Goal: Information Seeking & Learning: Learn about a topic

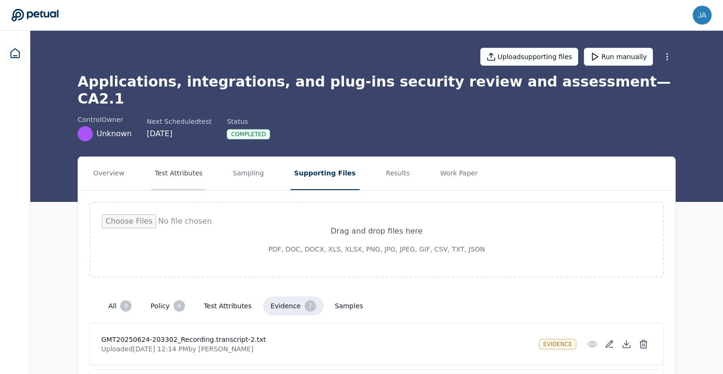
scroll to position [42, 0]
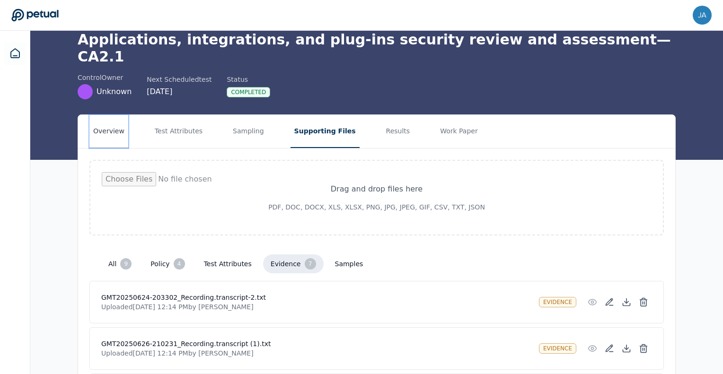
click at [118, 115] on button "Overview" at bounding box center [108, 131] width 39 height 33
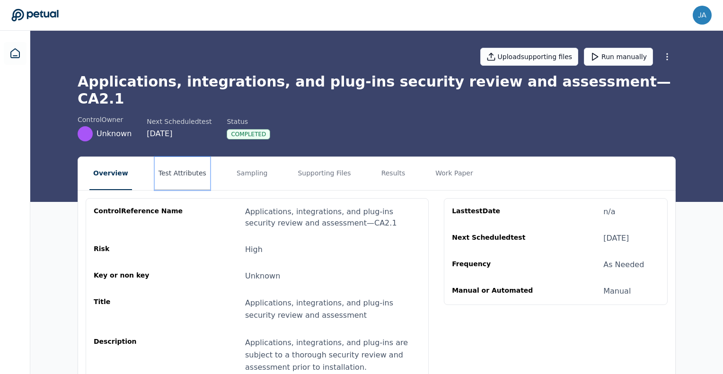
click at [196, 162] on button "Test Attributes" at bounding box center [182, 173] width 55 height 33
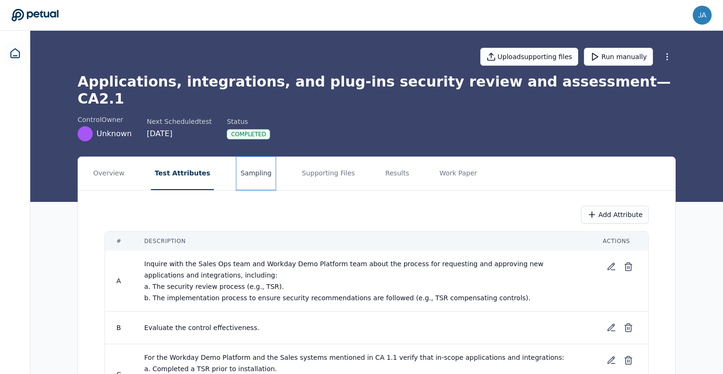
click at [237, 165] on button "Sampling" at bounding box center [256, 173] width 39 height 33
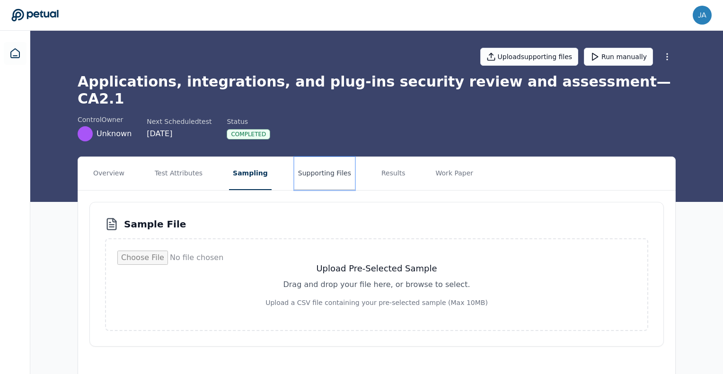
click at [324, 159] on button "Supporting Files" at bounding box center [324, 173] width 61 height 33
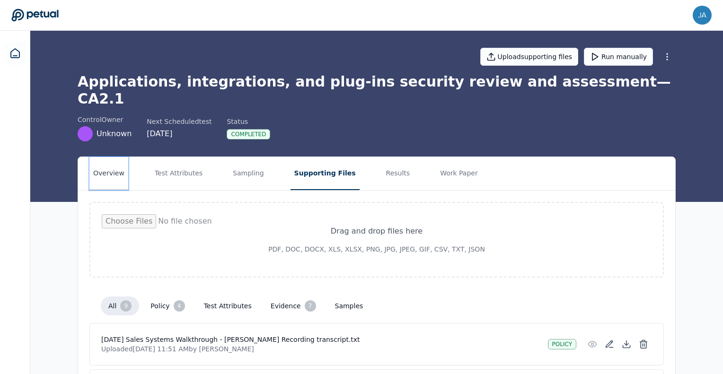
click at [95, 162] on button "Overview" at bounding box center [108, 173] width 39 height 33
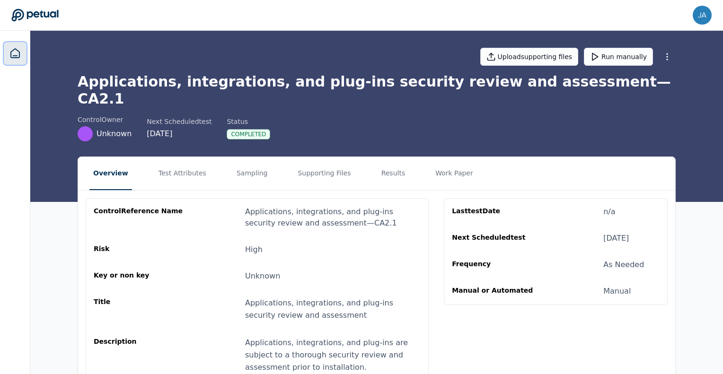
click at [12, 52] on icon at bounding box center [14, 53] width 11 height 11
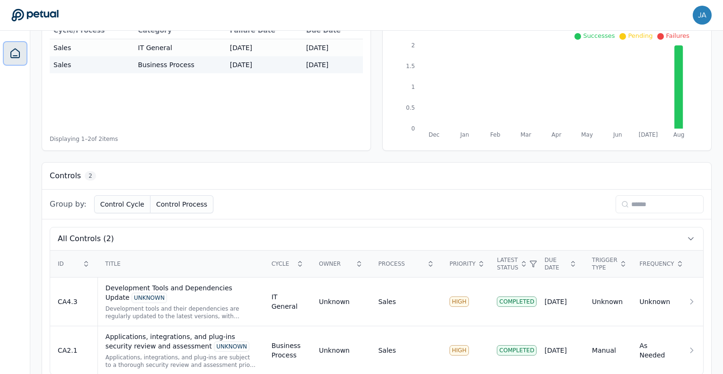
scroll to position [151, 0]
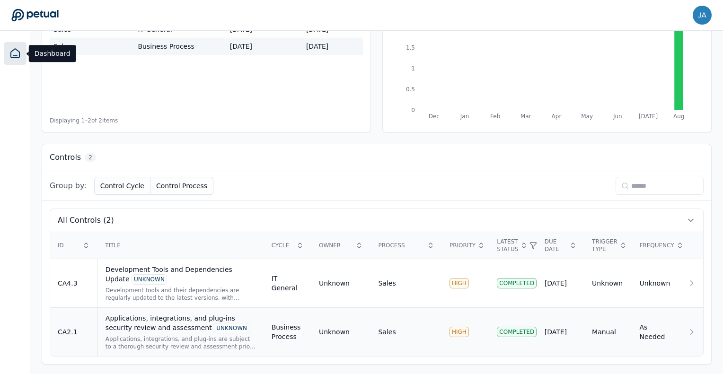
click at [214, 323] on div "UNKNOWN" at bounding box center [231, 328] width 35 height 10
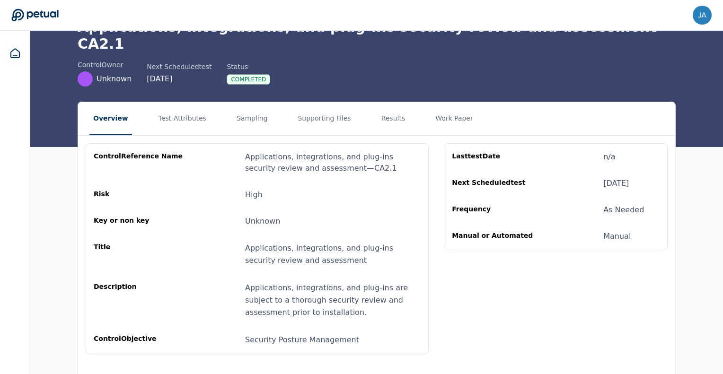
scroll to position [55, 0]
click at [688, 197] on div "Overview Test Attributes Sampling Supporting Files Results Work Paper control R…" at bounding box center [376, 240] width 693 height 276
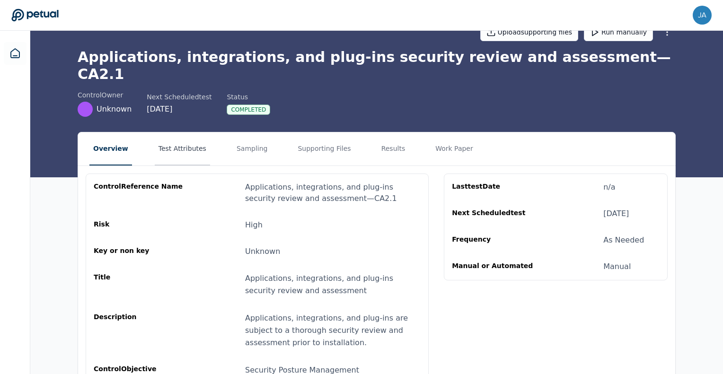
scroll to position [0, 0]
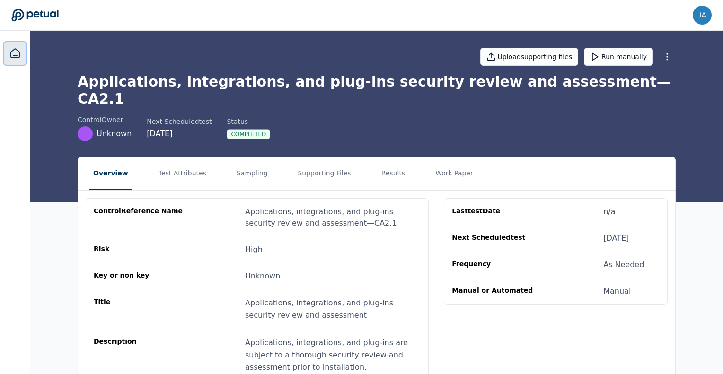
drag, startPoint x: 5, startPoint y: 50, endPoint x: 19, endPoint y: 53, distance: 14.0
click at [6, 50] on link at bounding box center [15, 53] width 23 height 23
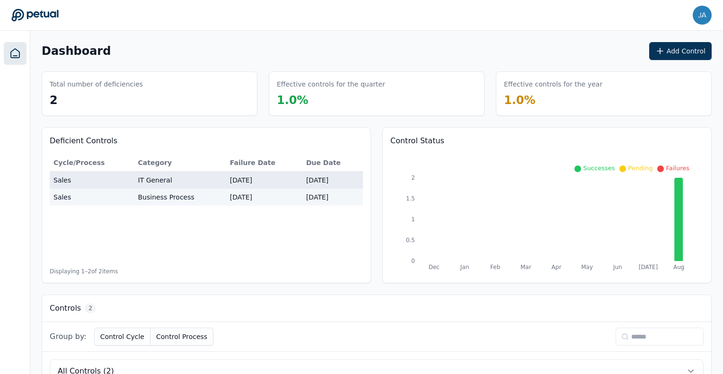
click at [203, 178] on td "IT General" at bounding box center [180, 181] width 92 height 18
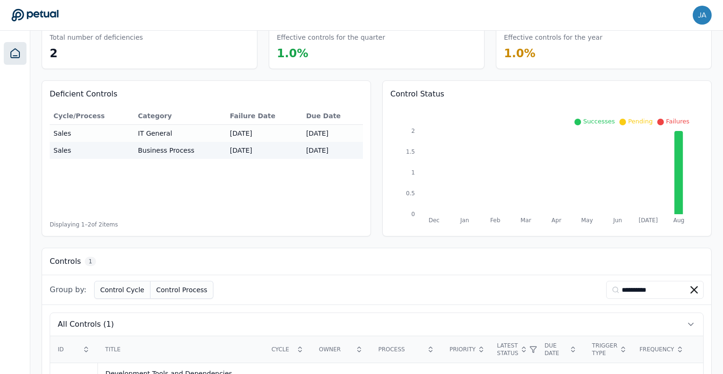
scroll to position [102, 0]
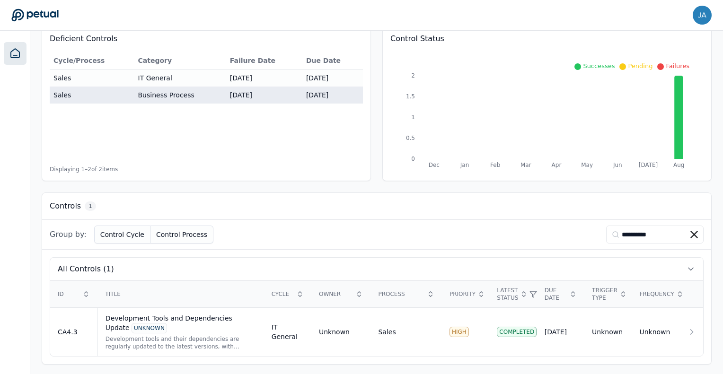
click at [149, 87] on td "Business Process" at bounding box center [180, 95] width 92 height 17
type input "**********"
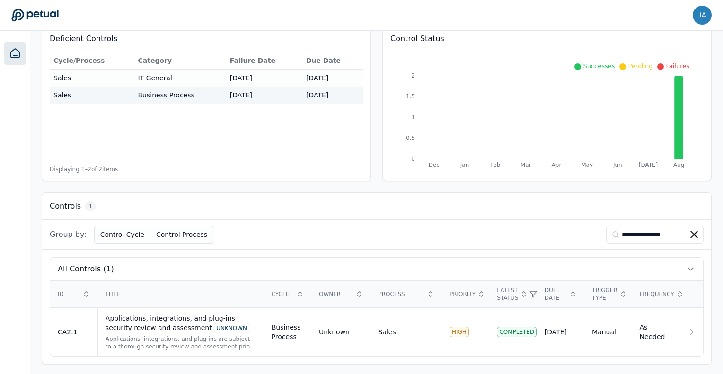
click at [694, 236] on icon at bounding box center [694, 235] width 8 height 8
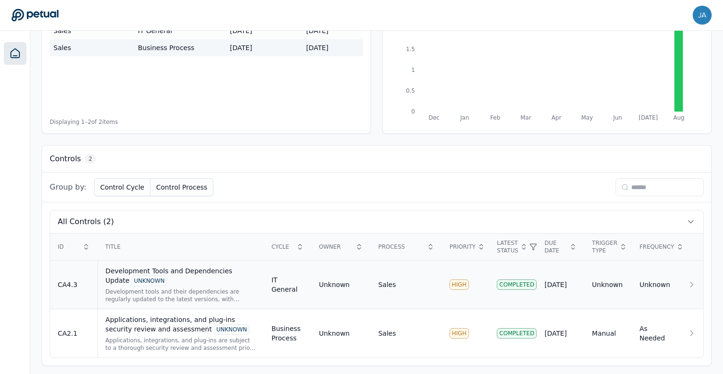
scroll to position [151, 0]
click at [289, 278] on td "IT General" at bounding box center [287, 283] width 47 height 49
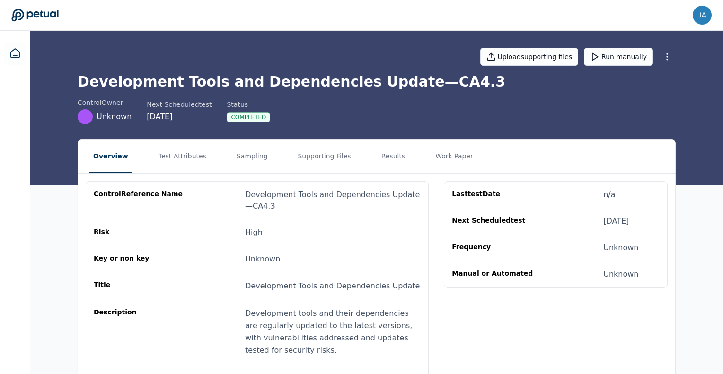
drag, startPoint x: 252, startPoint y: 256, endPoint x: 255, endPoint y: 252, distance: 5.4
click at [253, 256] on div "Unknown" at bounding box center [262, 259] width 35 height 11
click at [167, 153] on button "Test Attributes" at bounding box center [182, 156] width 55 height 33
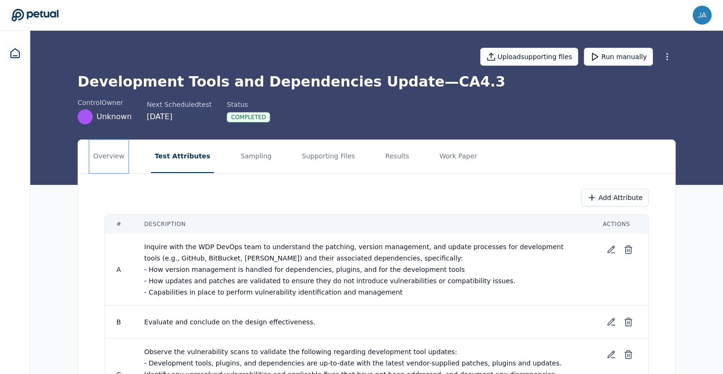
drag, startPoint x: 100, startPoint y: 156, endPoint x: 130, endPoint y: 156, distance: 29.3
click at [100, 156] on button "Overview" at bounding box center [108, 156] width 39 height 33
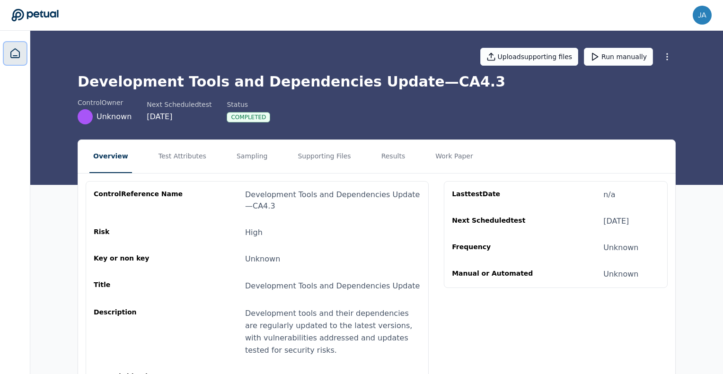
click at [17, 59] on icon at bounding box center [14, 53] width 11 height 11
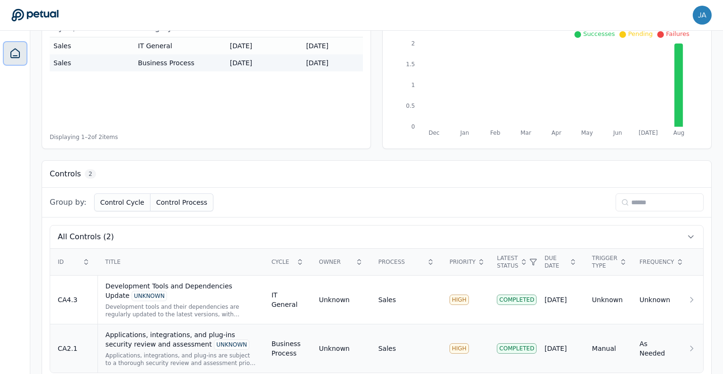
scroll to position [151, 0]
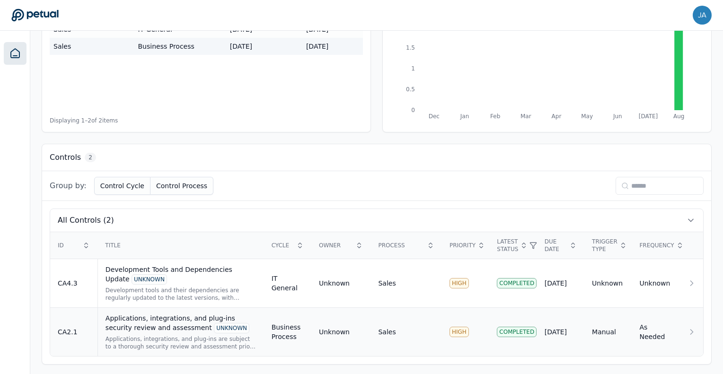
click at [694, 334] on icon at bounding box center [691, 331] width 9 height 9
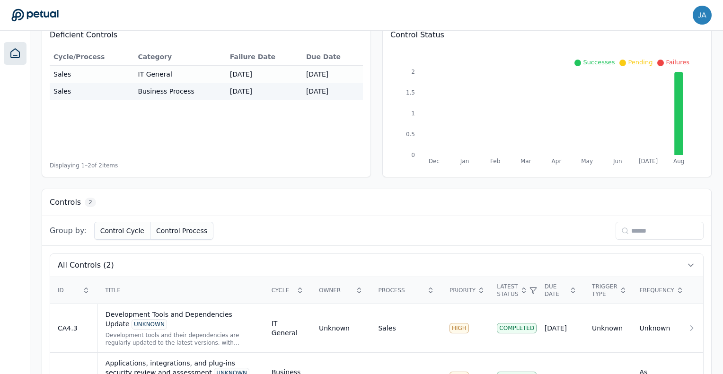
scroll to position [151, 0]
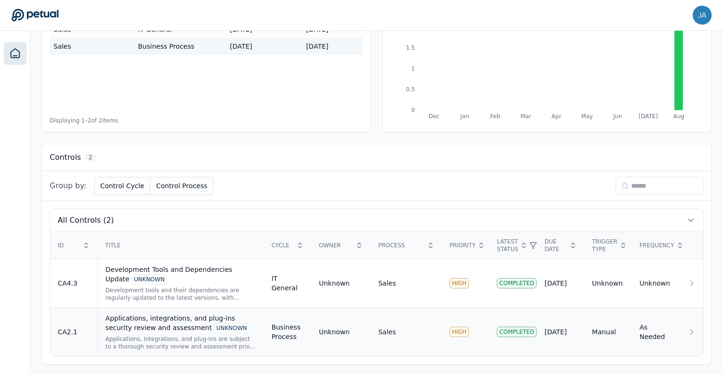
click at [214, 327] on div "UNKNOWN" at bounding box center [231, 328] width 35 height 10
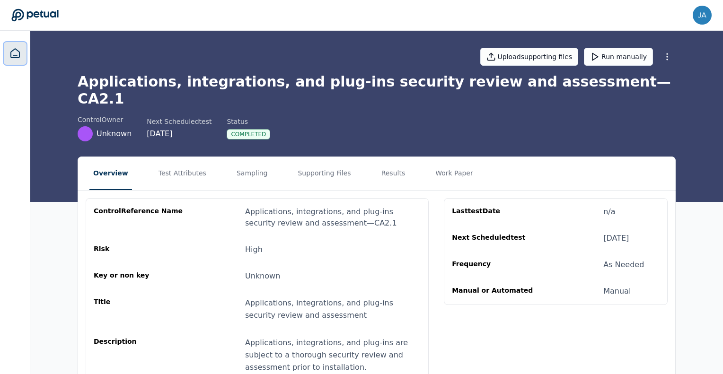
click at [12, 58] on icon at bounding box center [14, 53] width 11 height 11
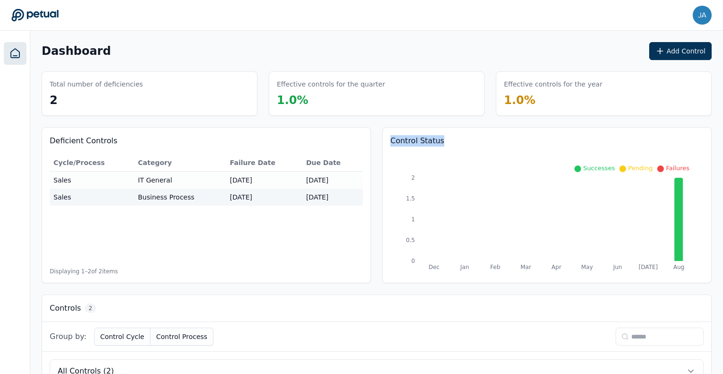
drag, startPoint x: 389, startPoint y: 140, endPoint x: 443, endPoint y: 142, distance: 53.9
click at [443, 142] on div "Control Status Dec Jan Feb Mar Apr May Jun [DATE] Aug 0 0.5 1 1.5 2 Successes P…" at bounding box center [546, 205] width 329 height 156
click at [443, 142] on h3 "Control Status" at bounding box center [546, 140] width 313 height 11
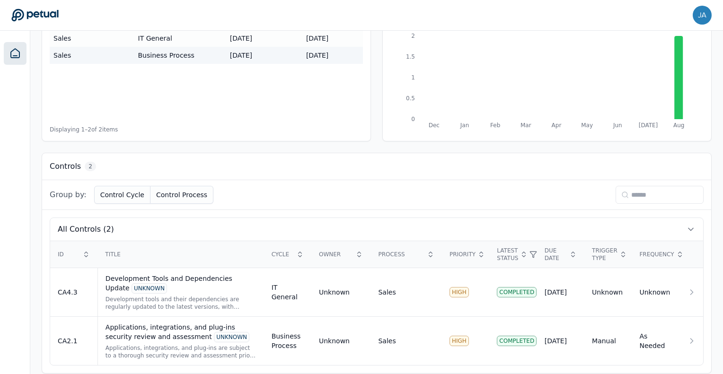
scroll to position [151, 0]
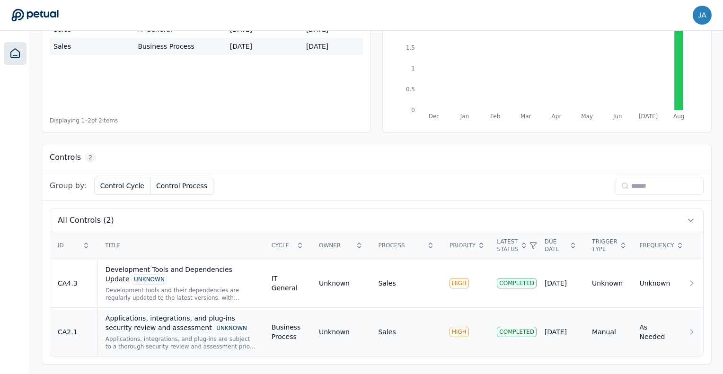
click at [149, 330] on div "Applications, integrations, and plug-ins security review and assessment UNKNOWN" at bounding box center [180, 324] width 151 height 20
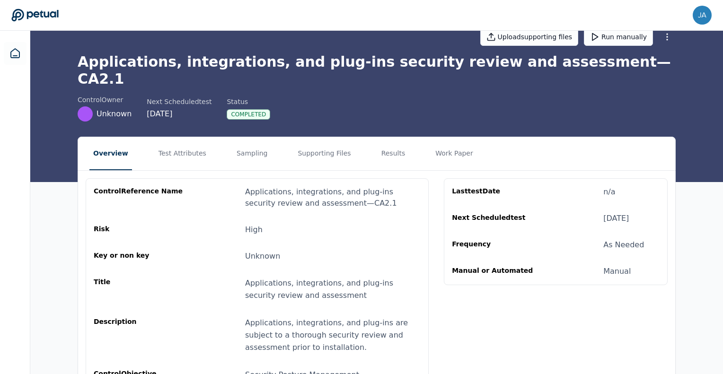
scroll to position [55, 0]
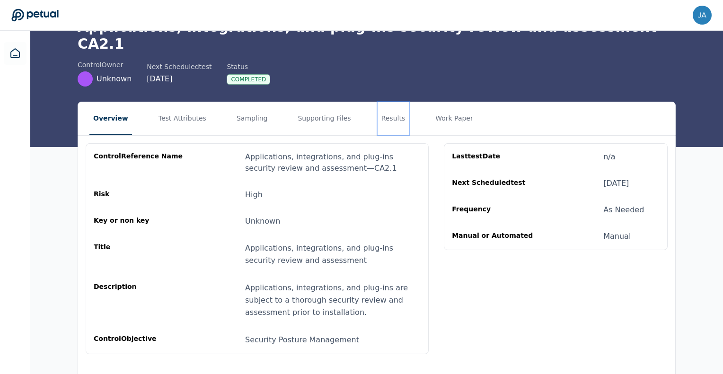
click at [378, 104] on button "Results" at bounding box center [394, 118] width 32 height 33
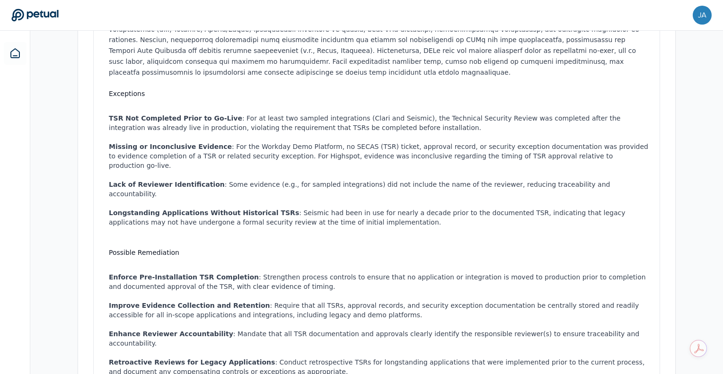
scroll to position [237, 0]
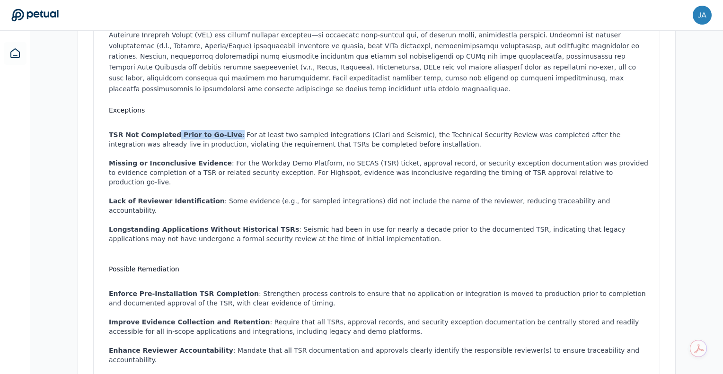
drag, startPoint x: 223, startPoint y: 107, endPoint x: 168, endPoint y: 103, distance: 55.0
click at [168, 130] on li "TSR Not Completed Prior to Go-Live : For at least two sampled integrations (Cla…" at bounding box center [378, 139] width 539 height 19
click at [185, 130] on li "TSR Not Completed Prior to Go-Live : For at least two sampled integrations (Cla…" at bounding box center [378, 139] width 539 height 19
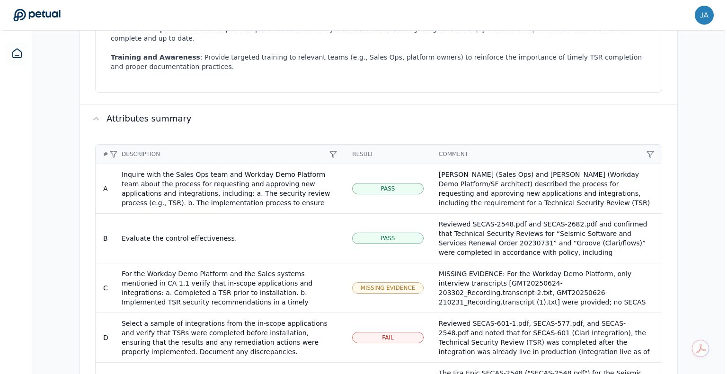
scroll to position [727, 0]
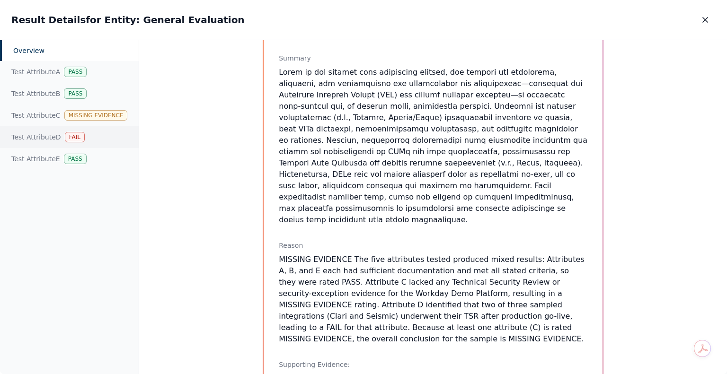
click at [34, 136] on div "Test Attribute D Fail" at bounding box center [69, 137] width 139 height 22
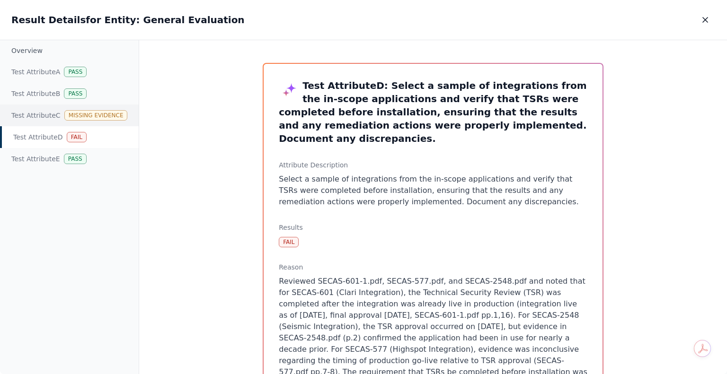
click at [49, 116] on div "Test Attribute C Missing Evidence" at bounding box center [69, 116] width 139 height 22
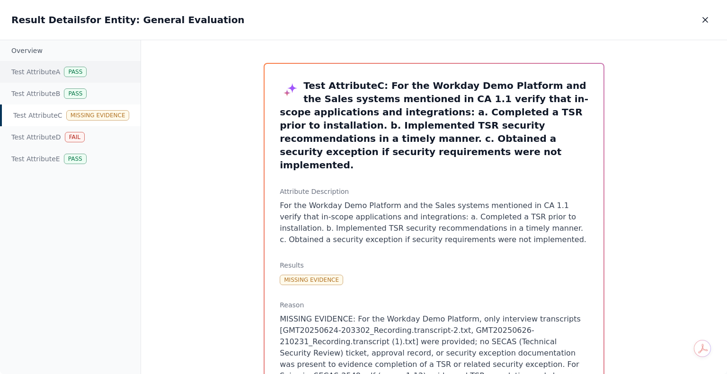
click at [38, 74] on div "Test Attribute A Pass" at bounding box center [70, 72] width 140 height 22
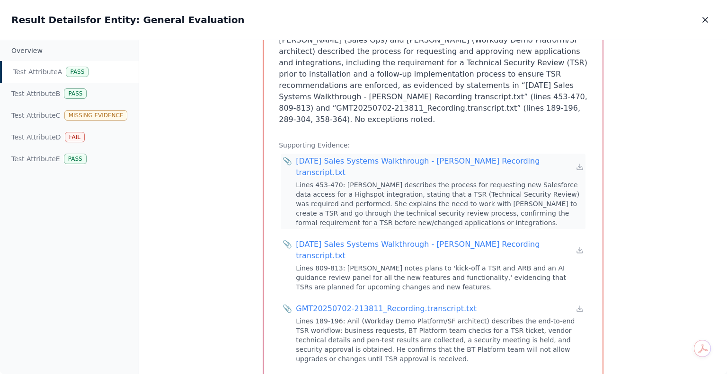
scroll to position [284, 0]
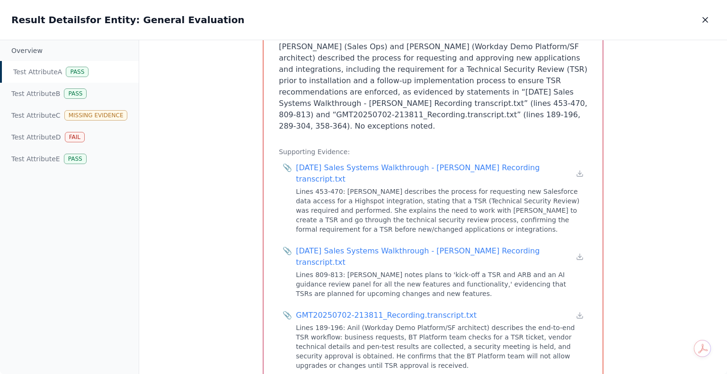
click at [202, 228] on div "Test Attribute A : Inquire with the Sales Ops team and Workday Demo Platform te…" at bounding box center [433, 207] width 588 height 334
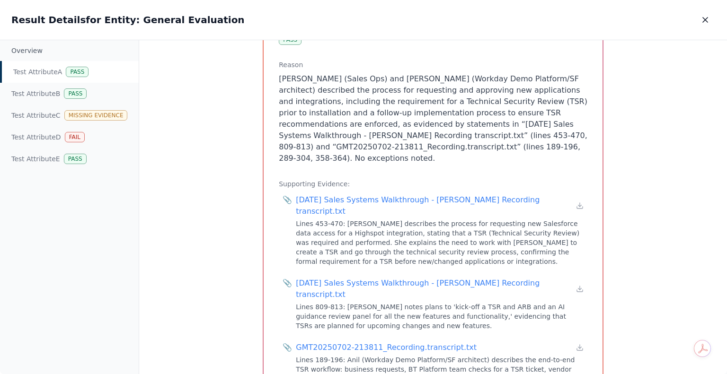
scroll to position [237, 0]
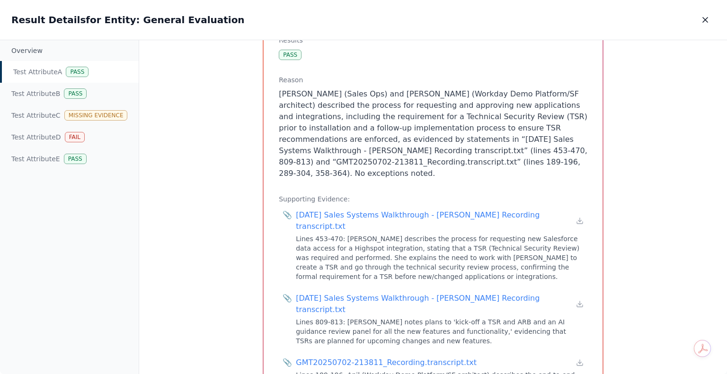
click at [124, 255] on div "Overview Test Attribute A Pass Test Attribute B Pass Test Attribute C Missing E…" at bounding box center [69, 207] width 139 height 334
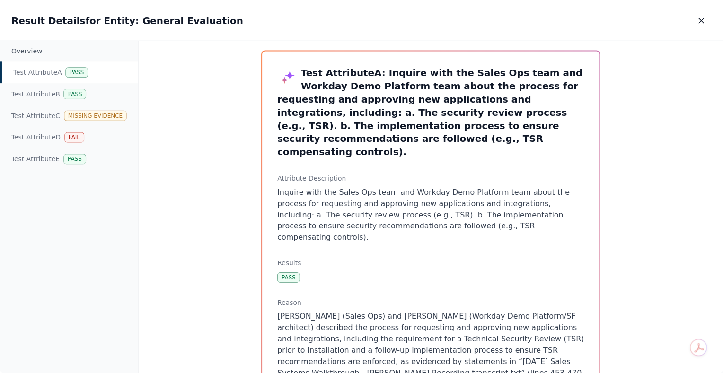
scroll to position [0, 0]
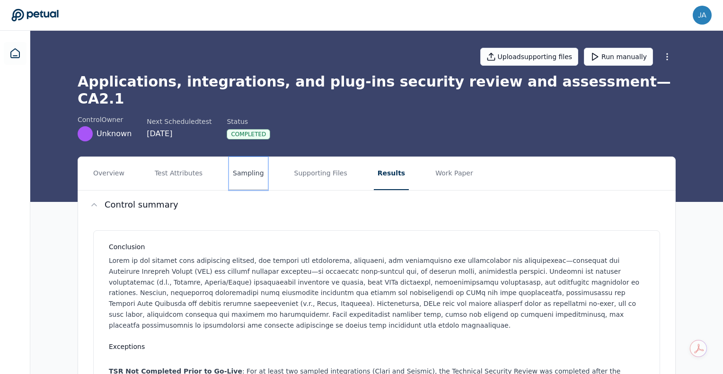
click at [237, 158] on button "Sampling" at bounding box center [248, 173] width 39 height 33
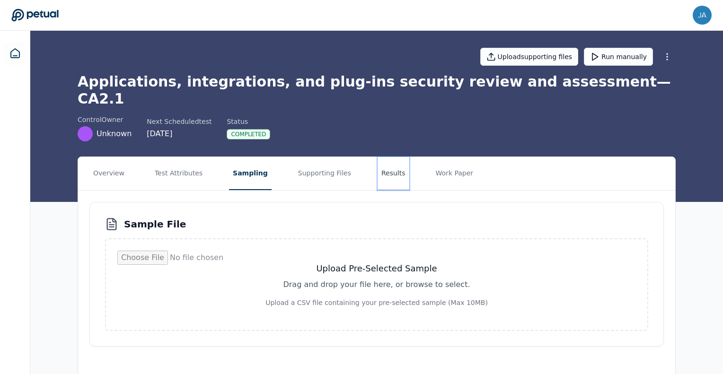
click at [378, 163] on button "Results" at bounding box center [394, 173] width 32 height 33
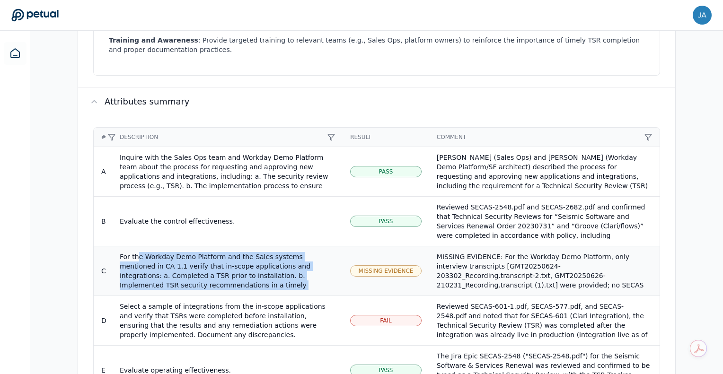
scroll to position [9, 0]
drag, startPoint x: 138, startPoint y: 186, endPoint x: 295, endPoint y: 225, distance: 161.7
click at [295, 246] on td "For the Workday Demo Platform and the Sales systems mentioned in CA 1.1 verify …" at bounding box center [227, 271] width 230 height 50
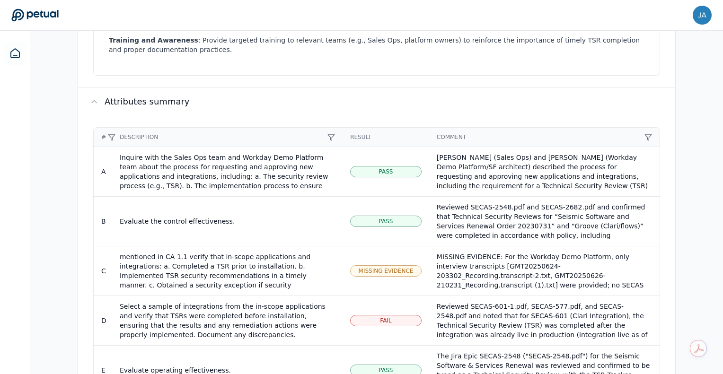
click at [494, 116] on div "# Description Result Comment A Inquire with the Sales Ops team and Workday Demo…" at bounding box center [376, 261] width 597 height 291
click at [503, 252] on div "MISSING EVIDENCE: For the Workday Demo Platform, only interview transcripts [GM…" at bounding box center [544, 318] width 215 height 132
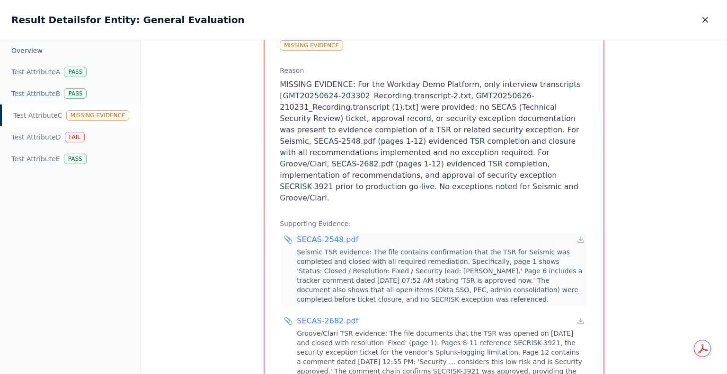
scroll to position [231, 0]
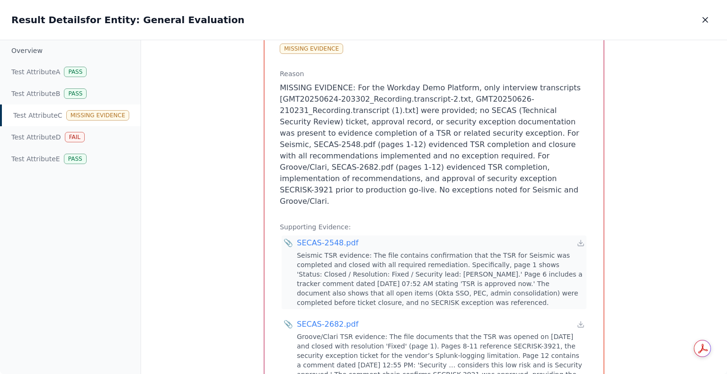
click at [314, 237] on div "SECAS-2548.pdf" at bounding box center [327, 242] width 61 height 11
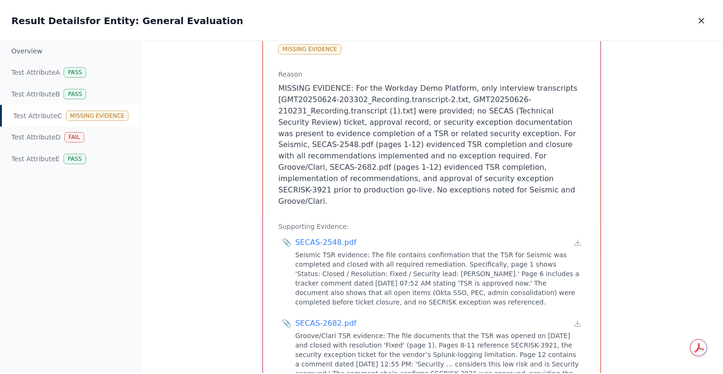
scroll to position [0, 0]
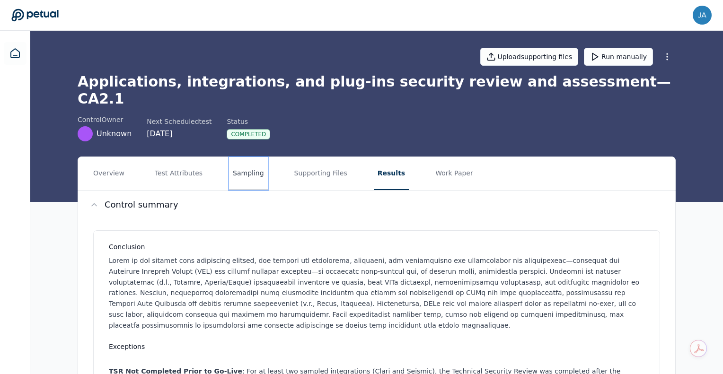
click at [231, 159] on button "Sampling" at bounding box center [248, 173] width 39 height 33
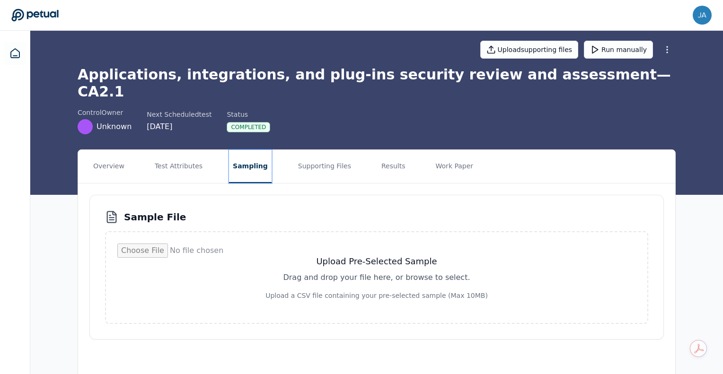
scroll to position [11, 0]
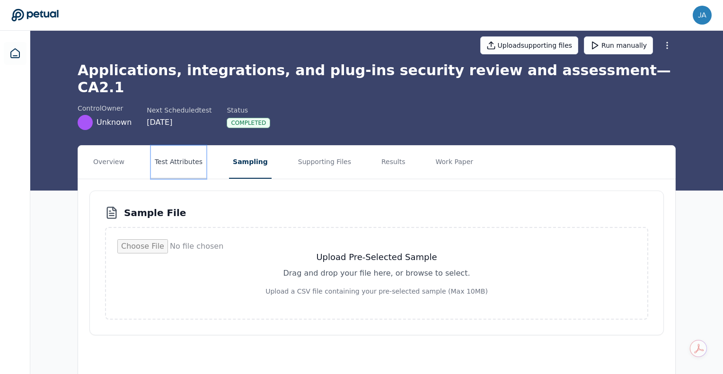
click at [153, 150] on button "Test Attributes" at bounding box center [178, 162] width 55 height 33
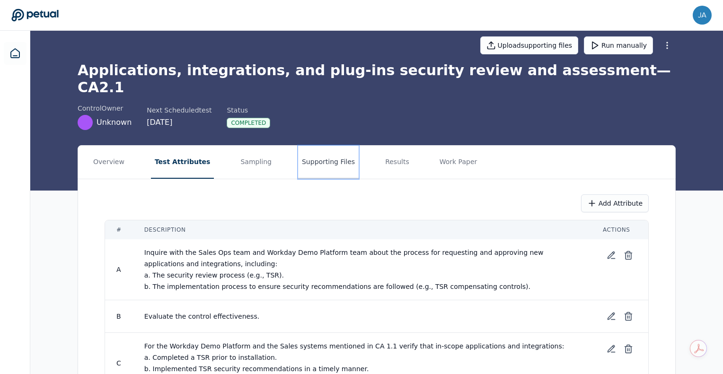
click at [320, 149] on button "Supporting Files" at bounding box center [328, 162] width 61 height 33
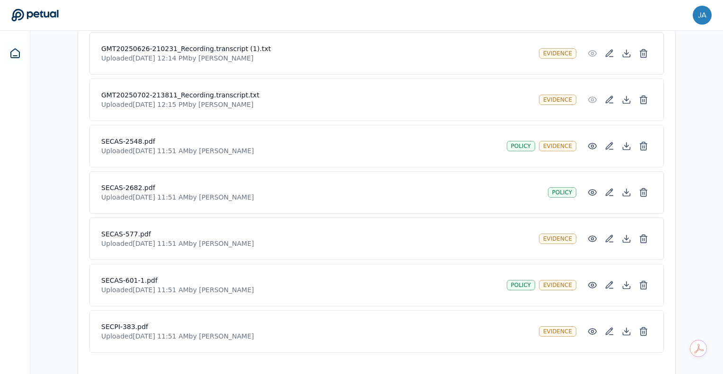
scroll to position [384, 0]
drag, startPoint x: 104, startPoint y: 211, endPoint x: 183, endPoint y: 324, distance: 137.8
click at [178, 324] on div "[DATE] Sales Systems Walkthrough - [PERSON_NAME] Recording transcript.txt Uploa…" at bounding box center [376, 145] width 574 height 413
click at [212, 331] on p "Uploaded [DATE] 11:51 AM by [PERSON_NAME]" at bounding box center [316, 335] width 430 height 9
drag, startPoint x: 77, startPoint y: 341, endPoint x: 90, endPoint y: 333, distance: 15.5
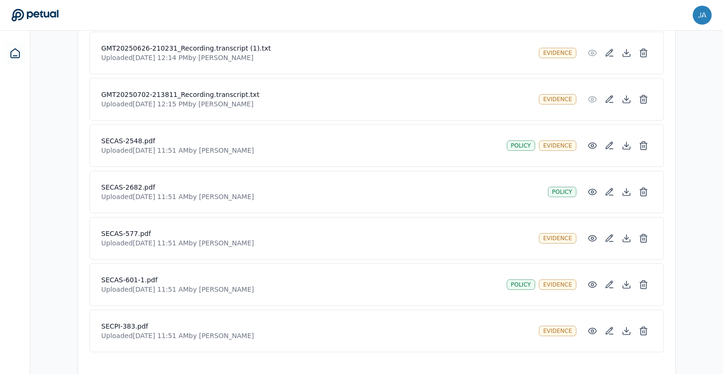
click at [77, 341] on div "Overview Test Attributes Sampling Supporting Files Results Work Paper Drag and …" at bounding box center [377, 75] width 606 height 607
drag, startPoint x: 97, startPoint y: 306, endPoint x: 149, endPoint y: 307, distance: 52.0
click at [149, 310] on div "SECPI-383.pdf Uploaded [DATE] 11:51 AM by [PERSON_NAME] Evidence" at bounding box center [376, 331] width 574 height 43
drag, startPoint x: 450, startPoint y: 295, endPoint x: 461, endPoint y: 293, distance: 10.6
click at [450, 310] on div "SECPI-383.pdf Uploaded [DATE] 11:51 AM by [PERSON_NAME] Evidence" at bounding box center [376, 331] width 574 height 43
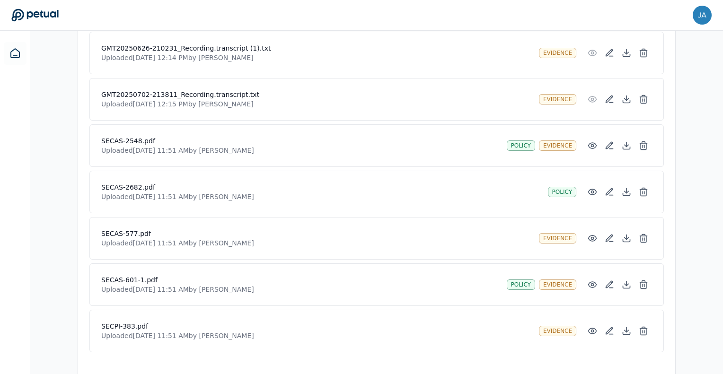
click at [373, 327] on div "SECPI-383.pdf Uploaded [DATE] 11:51 AM by [PERSON_NAME] Evidence" at bounding box center [376, 331] width 574 height 43
click at [316, 195] on div "[DATE] Sales Systems Walkthrough - [PERSON_NAME] Recording transcript.txt Uploa…" at bounding box center [376, 145] width 574 height 413
click at [608, 326] on icon at bounding box center [609, 330] width 9 height 9
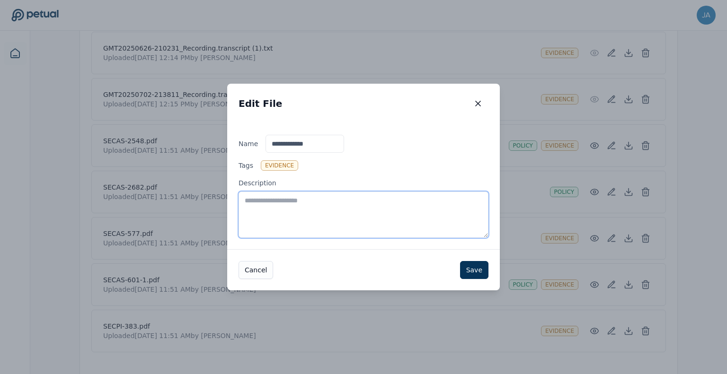
click at [290, 204] on textarea "Description" at bounding box center [363, 215] width 250 height 46
click at [319, 113] on div "Edit File Edit File" at bounding box center [363, 104] width 272 height 40
click at [341, 111] on div "Edit File Edit File" at bounding box center [363, 104] width 272 height 40
click at [340, 114] on div "Edit File Edit File" at bounding box center [363, 104] width 272 height 40
click at [392, 116] on div "Edit File Edit File" at bounding box center [363, 104] width 272 height 40
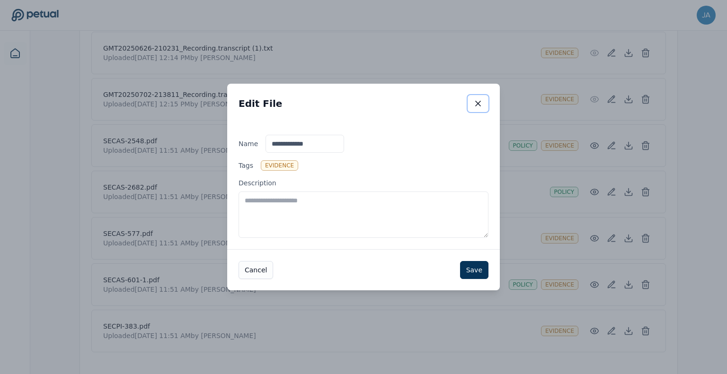
click at [478, 105] on icon "button" at bounding box center [477, 103] width 9 height 9
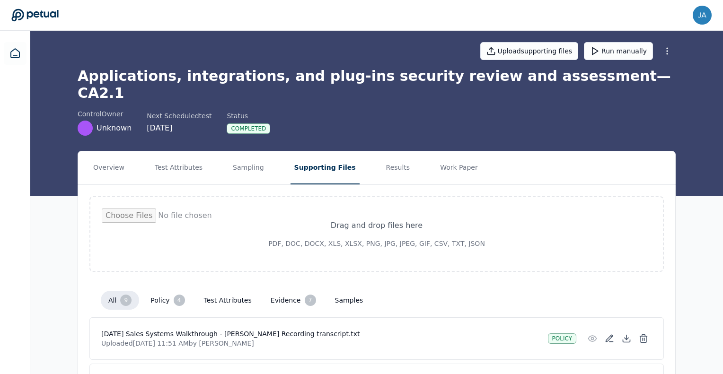
scroll to position [0, 0]
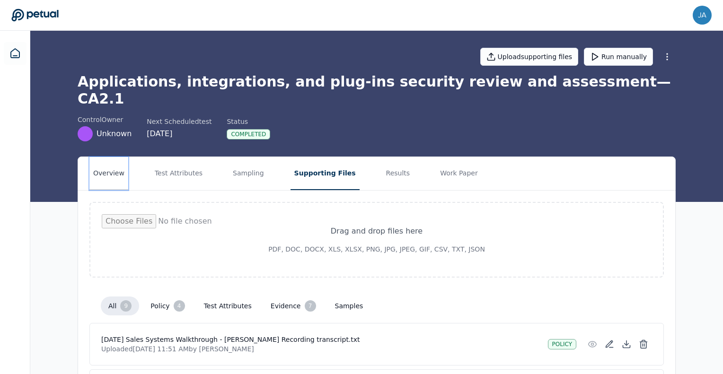
click at [114, 161] on button "Overview" at bounding box center [108, 173] width 39 height 33
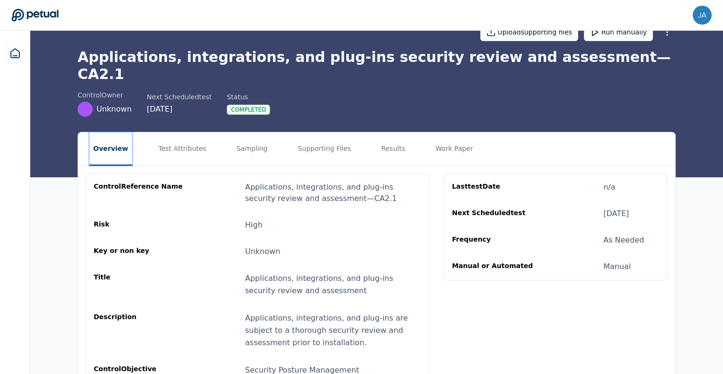
scroll to position [8, 0]
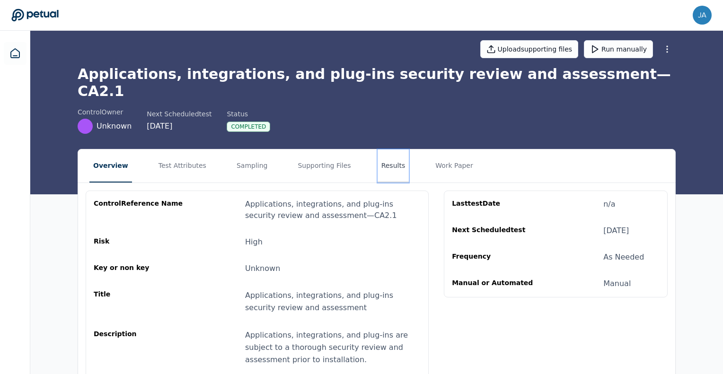
click at [378, 155] on button "Results" at bounding box center [394, 165] width 32 height 33
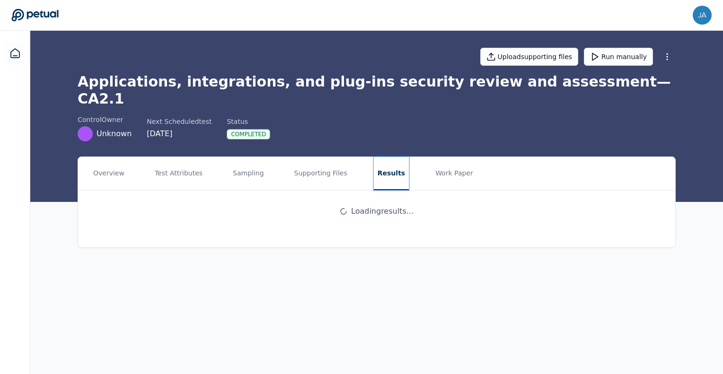
scroll to position [0, 0]
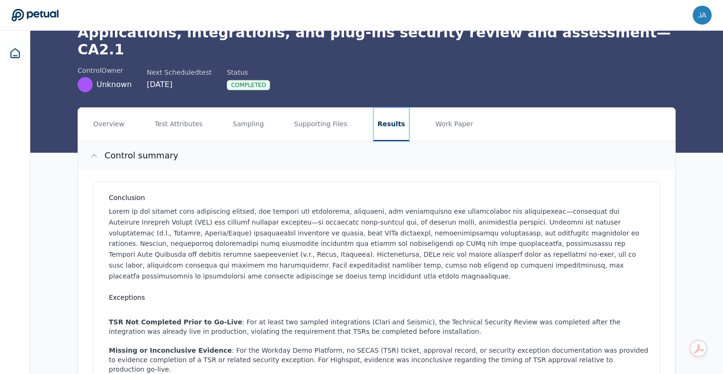
scroll to position [47, 0]
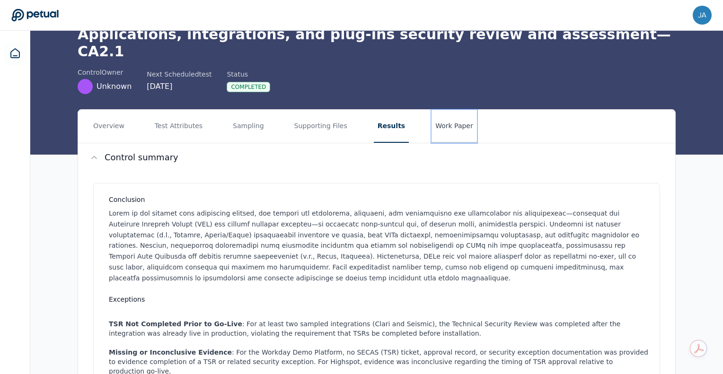
click at [441, 110] on button "Work Paper" at bounding box center [453, 126] width 45 height 33
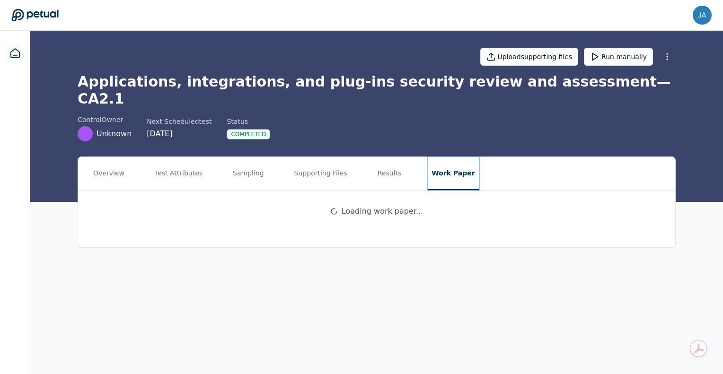
scroll to position [0, 0]
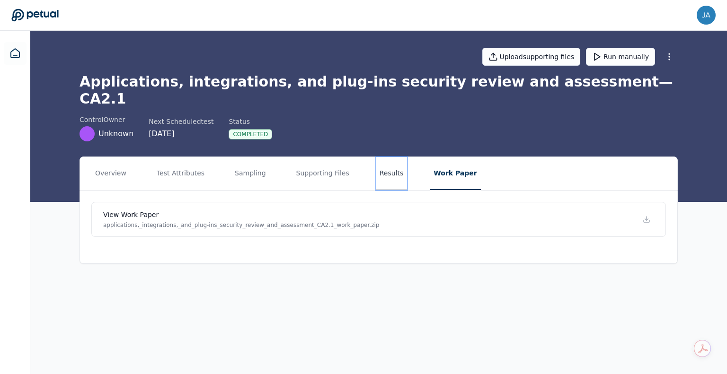
drag, startPoint x: 372, startPoint y: 162, endPoint x: 382, endPoint y: 162, distance: 9.9
click at [376, 162] on button "Results" at bounding box center [392, 173] width 32 height 33
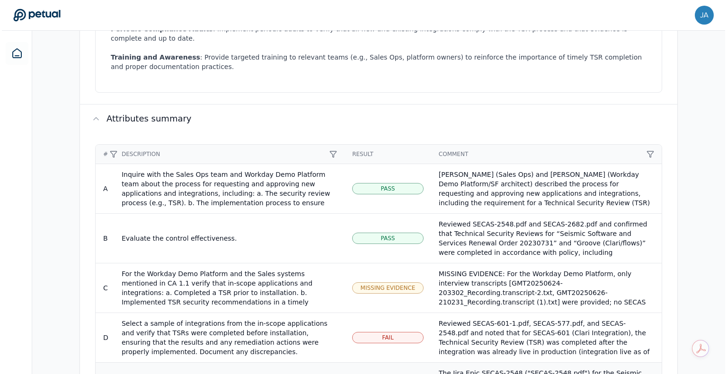
scroll to position [727, 0]
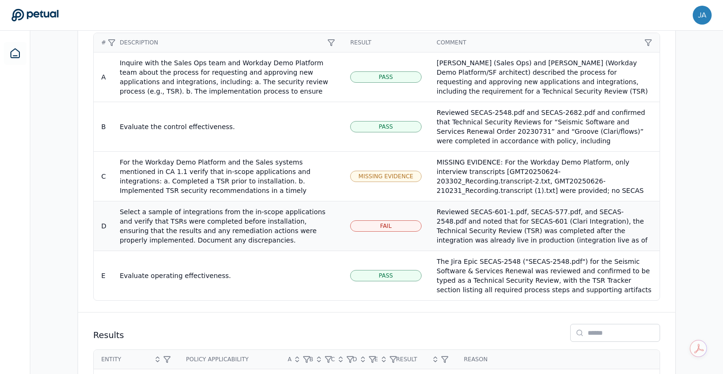
click at [469, 207] on div "Reviewed SECAS-601-1.pdf, SECAS-577.pdf, and SECAS-2548.pdf and noted that for …" at bounding box center [544, 273] width 215 height 132
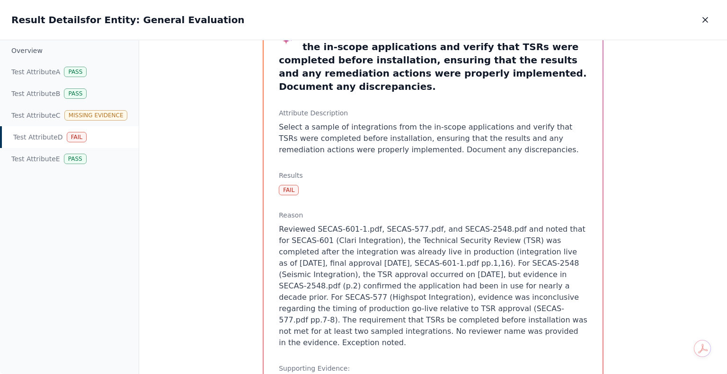
scroll to position [142, 0]
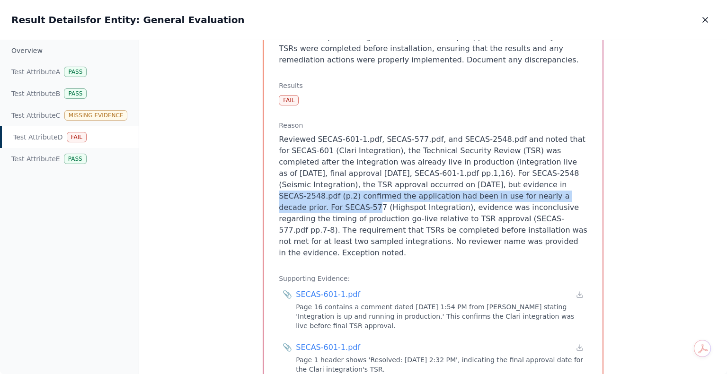
drag, startPoint x: 365, startPoint y: 171, endPoint x: 406, endPoint y: 181, distance: 42.0
click at [409, 181] on p "Reviewed SECAS-601-1.pdf, SECAS-577.pdf, and SECAS-2548.pdf and noted that for …" at bounding box center [433, 196] width 308 height 125
click at [406, 181] on p "Reviewed SECAS-601-1.pdf, SECAS-577.pdf, and SECAS-2548.pdf and noted that for …" at bounding box center [433, 196] width 308 height 125
drag, startPoint x: 406, startPoint y: 181, endPoint x: 507, endPoint y: 169, distance: 101.5
click at [507, 169] on p "Reviewed SECAS-601-1.pdf, SECAS-577.pdf, and SECAS-2548.pdf and noted that for …" at bounding box center [433, 196] width 308 height 125
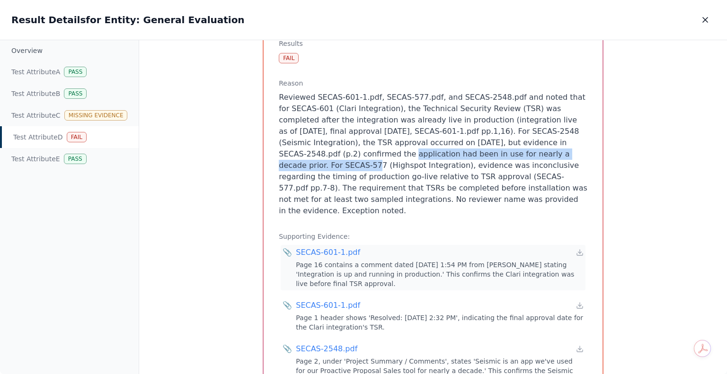
scroll to position [237, 0]
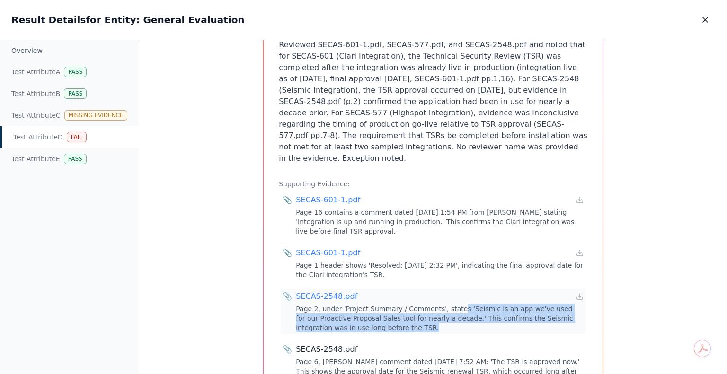
drag, startPoint x: 445, startPoint y: 289, endPoint x: 479, endPoint y: 304, distance: 37.0
click at [479, 304] on div "Page 2, under 'Project Summary / Comments', states 'Seismic is an app we've use…" at bounding box center [440, 318] width 288 height 28
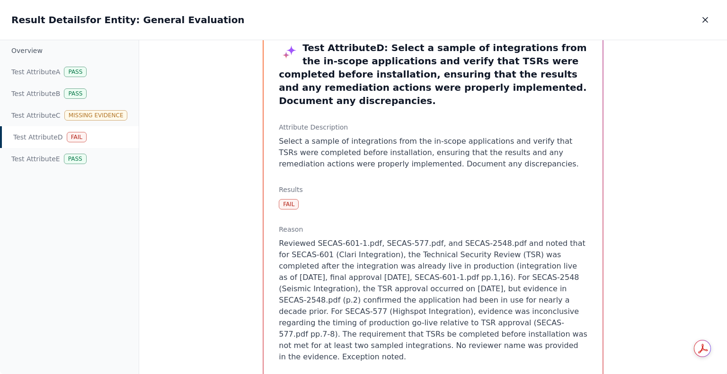
scroll to position [0, 0]
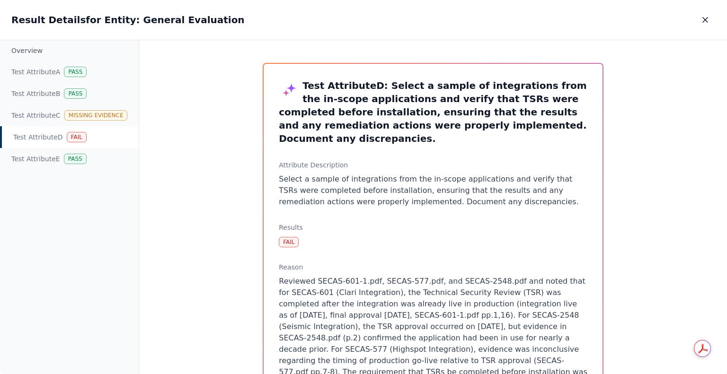
drag, startPoint x: 68, startPoint y: 242, endPoint x: 110, endPoint y: 237, distance: 42.4
click at [67, 242] on div "Overview Test Attribute A Pass Test Attribute B Pass Test Attribute C Missing E…" at bounding box center [69, 207] width 139 height 334
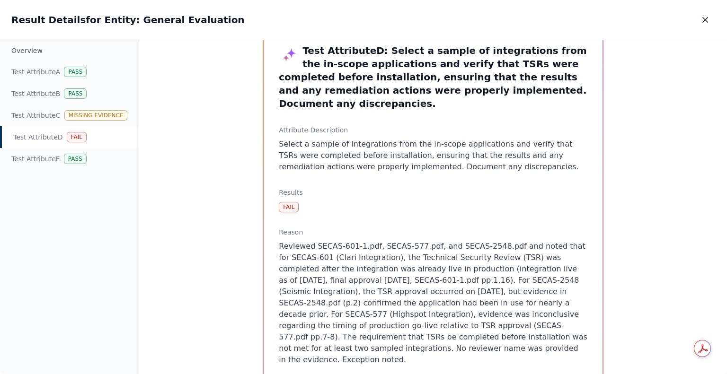
scroll to position [47, 0]
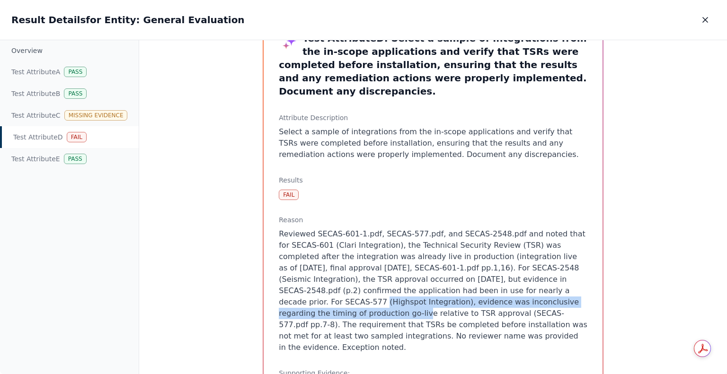
drag, startPoint x: 414, startPoint y: 278, endPoint x: 419, endPoint y: 288, distance: 11.0
click at [419, 288] on p "Reviewed SECAS-601-1.pdf, SECAS-577.pdf, and SECAS-2548.pdf and noted that for …" at bounding box center [433, 290] width 308 height 125
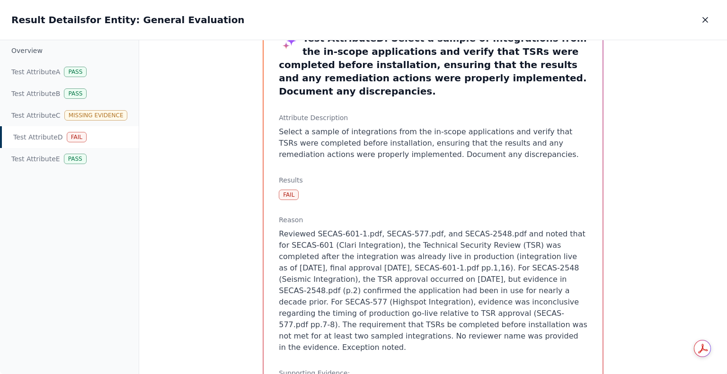
click at [403, 307] on p "Reviewed SECAS-601-1.pdf, SECAS-577.pdf, and SECAS-2548.pdf and noted that for …" at bounding box center [433, 290] width 308 height 125
drag, startPoint x: 56, startPoint y: 208, endPoint x: 235, endPoint y: 130, distance: 195.5
click at [56, 208] on div "Overview Test Attribute A Pass Test Attribute B Pass Test Attribute C Missing E…" at bounding box center [69, 207] width 139 height 334
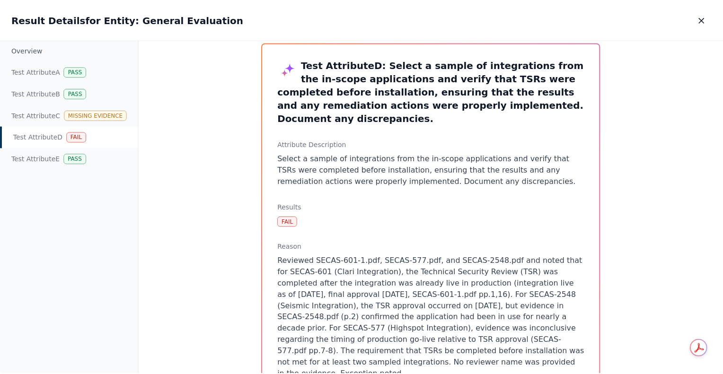
scroll to position [0, 0]
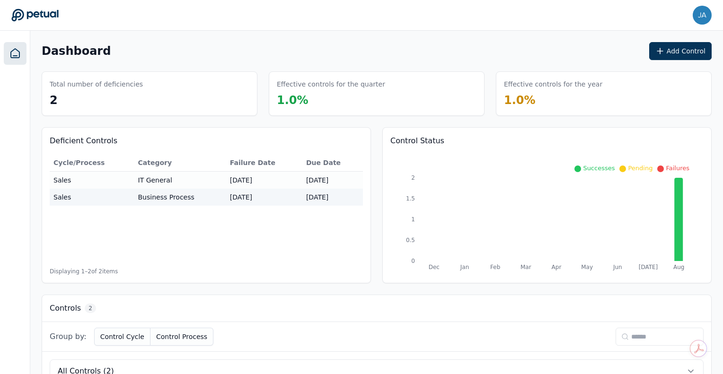
scroll to position [151, 0]
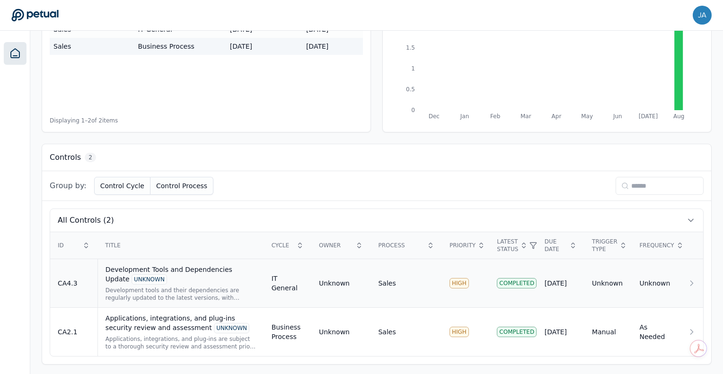
click at [171, 283] on div "Development Tools and Dependencies Update UNKNOWN Development tools and their d…" at bounding box center [180, 283] width 151 height 37
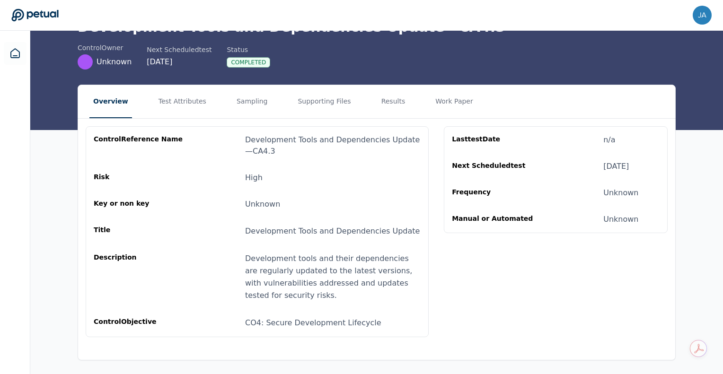
scroll to position [55, 0]
click at [187, 101] on button "Test Attributes" at bounding box center [182, 101] width 55 height 33
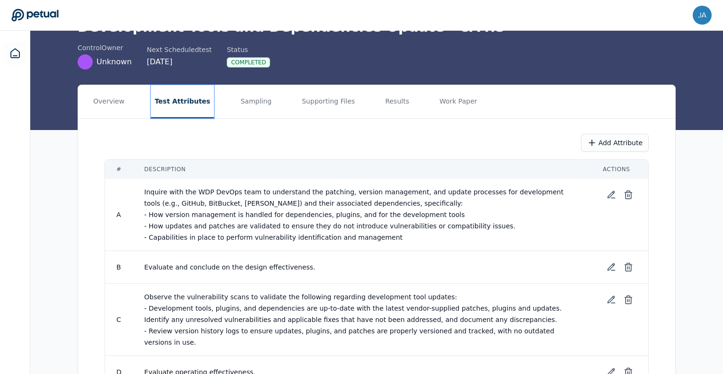
scroll to position [102, 0]
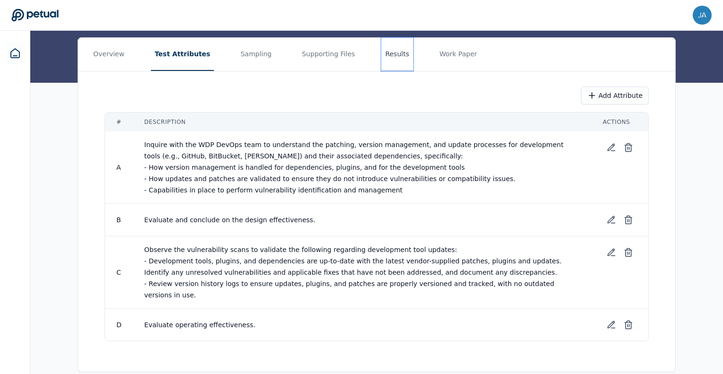
click at [381, 58] on button "Results" at bounding box center [397, 54] width 32 height 33
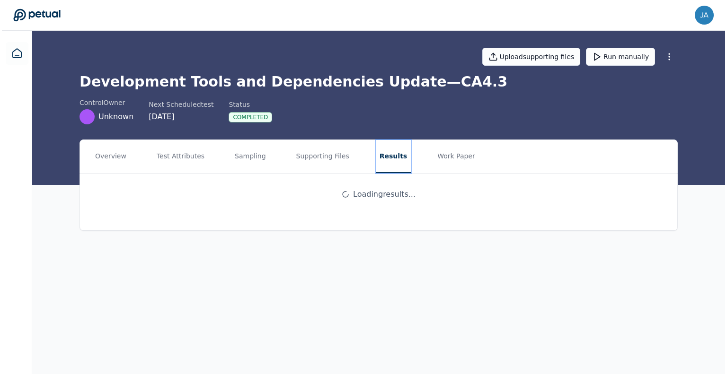
scroll to position [0, 0]
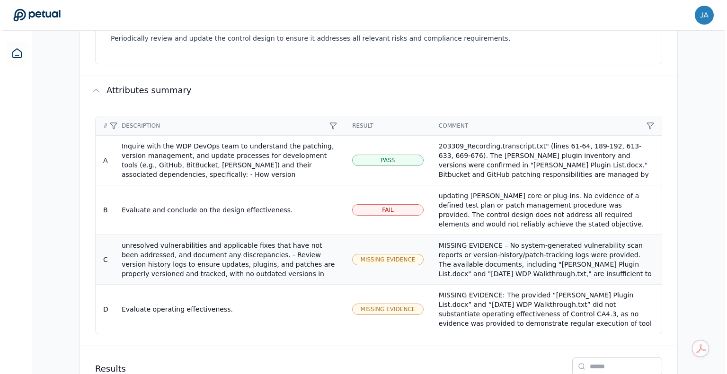
scroll to position [627, 0]
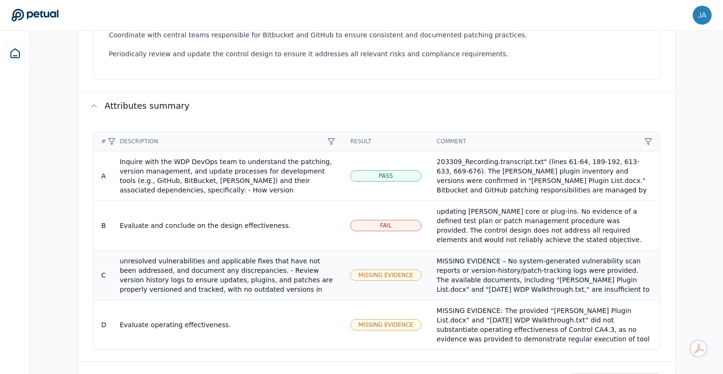
click at [300, 259] on div "Observe the vulnerability scans to validate the following regarding development…" at bounding box center [227, 261] width 215 height 85
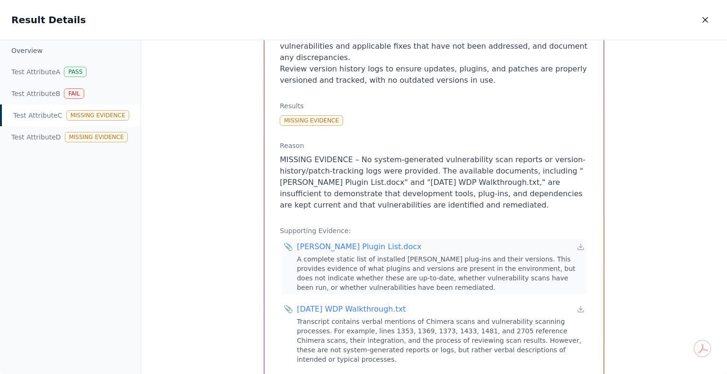
scroll to position [246, 0]
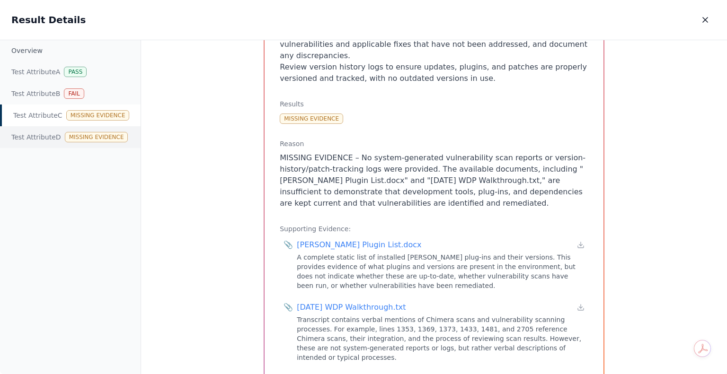
click at [42, 140] on div "Test Attribute D Missing Evidence" at bounding box center [70, 137] width 140 height 22
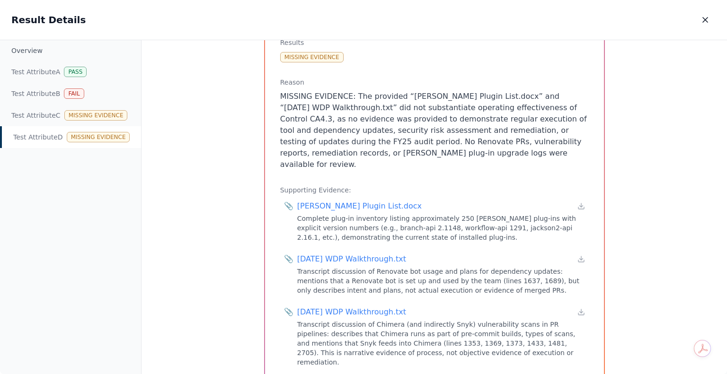
scroll to position [93, 0]
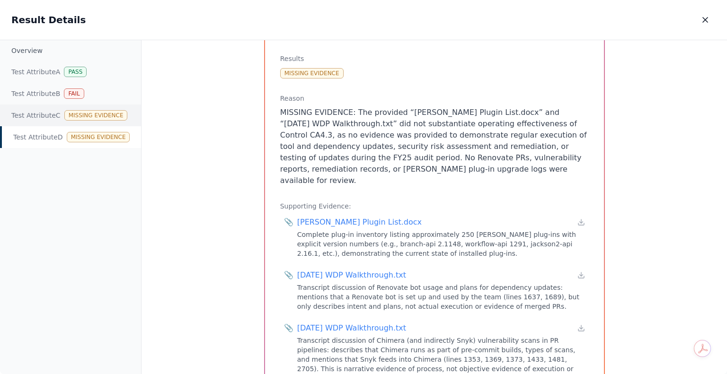
click at [44, 118] on div "Test Attribute C Missing Evidence" at bounding box center [70, 116] width 141 height 22
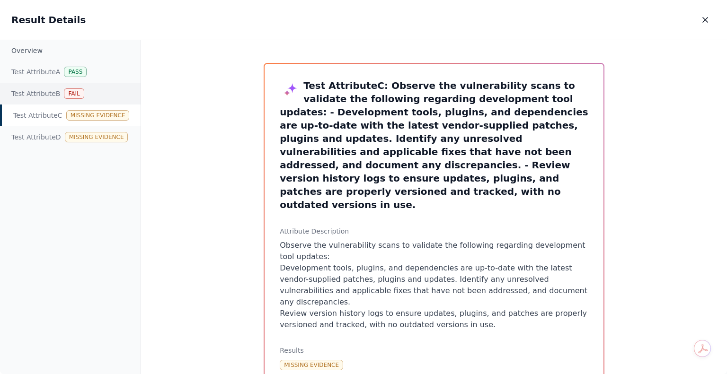
click at [47, 98] on div "Test Attribute B Fail" at bounding box center [70, 94] width 140 height 22
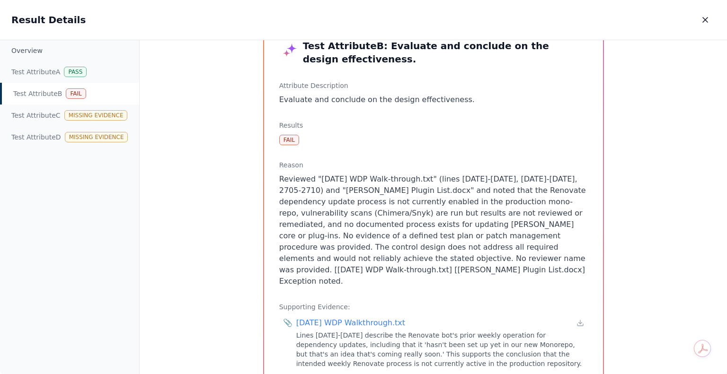
scroll to position [95, 0]
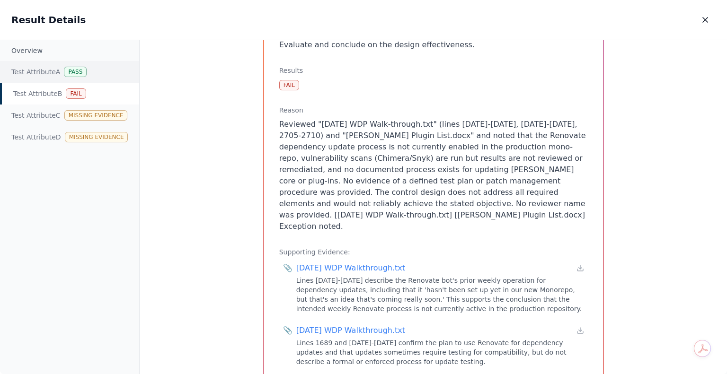
click at [25, 73] on div "Test Attribute A Pass" at bounding box center [69, 72] width 139 height 22
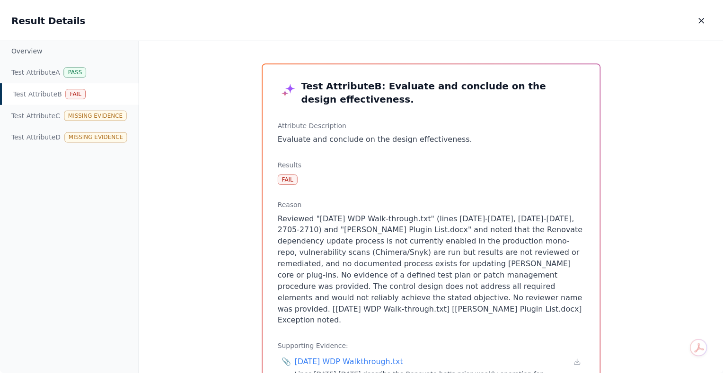
scroll to position [0, 0]
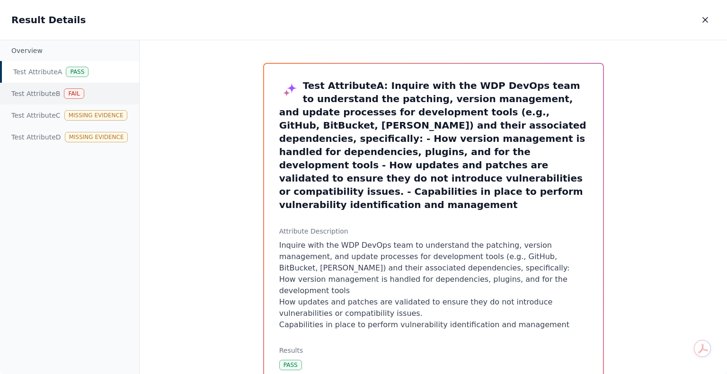
click at [42, 96] on div "Test Attribute B Fail" at bounding box center [69, 94] width 139 height 22
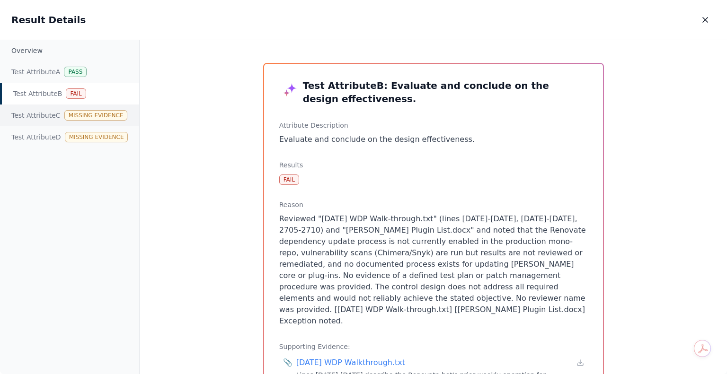
click at [46, 117] on div "Test Attribute C Missing Evidence" at bounding box center [69, 116] width 139 height 22
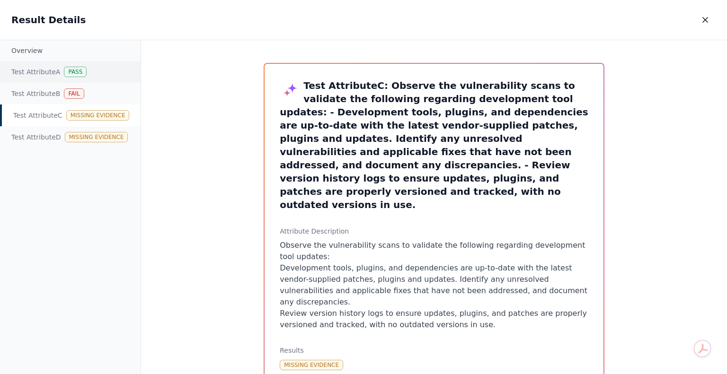
click at [44, 74] on div "Test Attribute A Pass" at bounding box center [70, 72] width 140 height 22
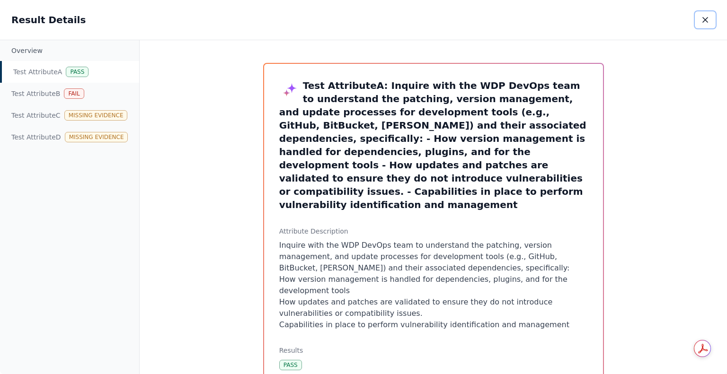
click at [711, 20] on button "button" at bounding box center [704, 19] width 21 height 17
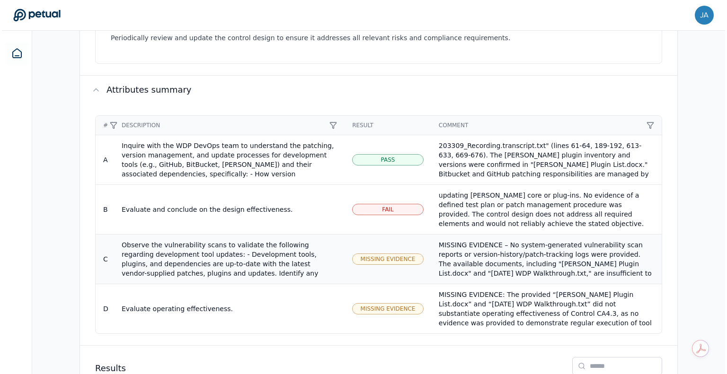
scroll to position [627, 0]
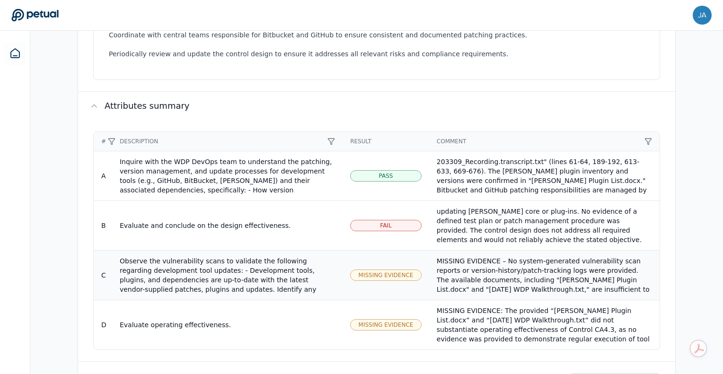
click at [236, 256] on div "Observe the vulnerability scans to validate the following regarding development…" at bounding box center [227, 298] width 215 height 85
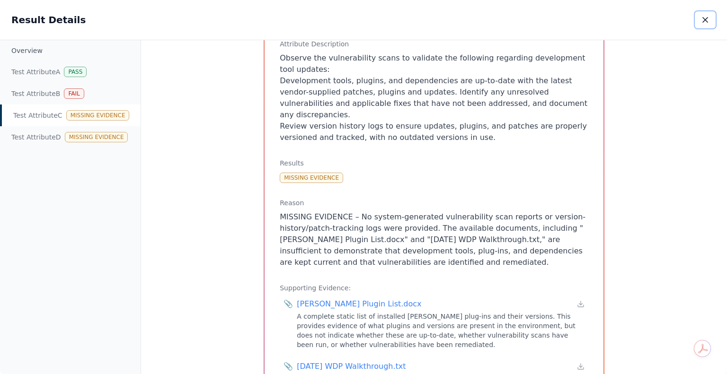
scroll to position [189, 0]
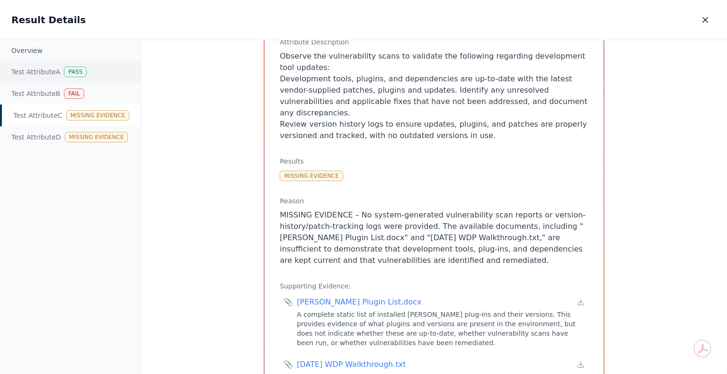
click at [33, 74] on div "Test Attribute A Pass" at bounding box center [70, 72] width 140 height 22
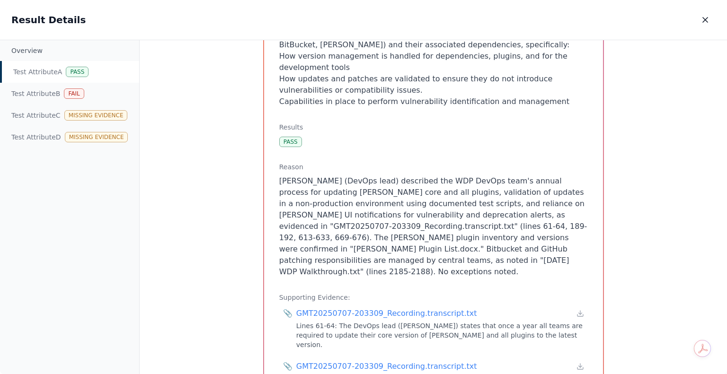
scroll to position [237, 0]
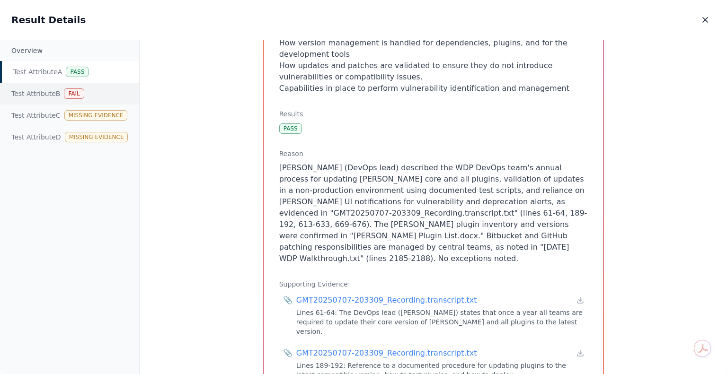
click at [57, 97] on div "Test Attribute B Fail" at bounding box center [69, 94] width 139 height 22
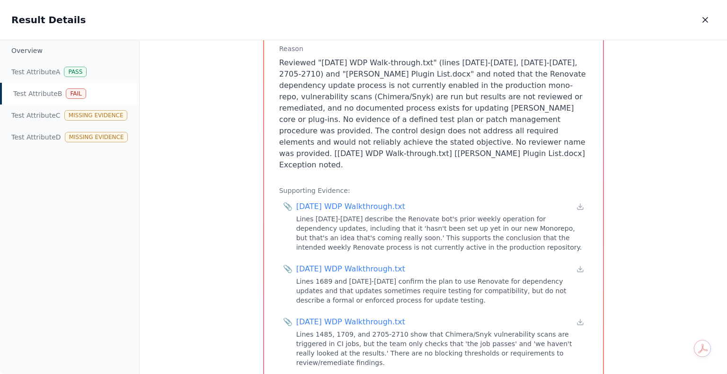
scroll to position [142, 0]
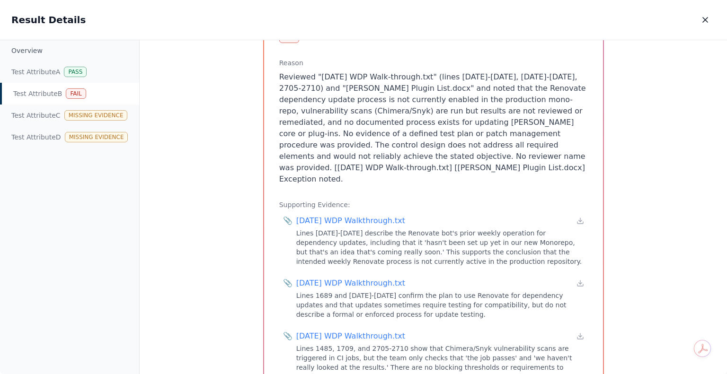
click at [441, 99] on p "Reviewed "[DATE] WDP Walk-through.txt" (lines [DATE]-[DATE], [DATE]-[DATE], 270…" at bounding box center [433, 128] width 308 height 114
drag, startPoint x: 441, startPoint y: 99, endPoint x: 541, endPoint y: 100, distance: 99.8
click at [541, 100] on p "Reviewed "[DATE] WDP Walk-through.txt" (lines [DATE]-[DATE], [DATE]-[DATE], 270…" at bounding box center [433, 128] width 308 height 114
click at [424, 100] on p "Reviewed "[DATE] WDP Walk-through.txt" (lines [DATE]-[DATE], [DATE]-[DATE], 270…" at bounding box center [433, 128] width 308 height 114
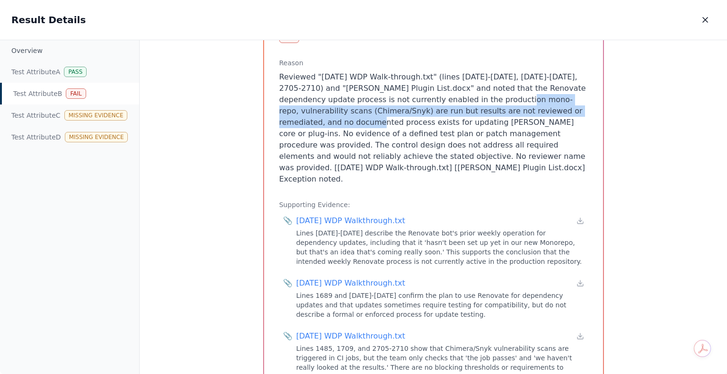
drag, startPoint x: 427, startPoint y: 98, endPoint x: 509, endPoint y: 108, distance: 83.4
click at [509, 108] on p "Reviewed "[DATE] WDP Walk-through.txt" (lines [DATE]-[DATE], [DATE]-[DATE], 270…" at bounding box center [433, 128] width 308 height 114
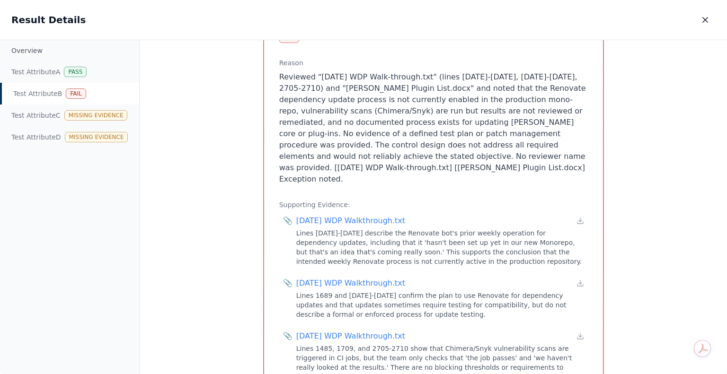
click at [280, 124] on p "Reviewed "[DATE] WDP Walk-through.txt" (lines [DATE]-[DATE], [DATE]-[DATE], 270…" at bounding box center [433, 128] width 308 height 114
drag, startPoint x: 280, startPoint y: 124, endPoint x: 342, endPoint y: 128, distance: 62.5
click at [337, 124] on p "Reviewed "[DATE] WDP Walk-through.txt" (lines [DATE]-[DATE], [DATE]-[DATE], 270…" at bounding box center [433, 128] width 308 height 114
click at [347, 137] on p "Reviewed "[DATE] WDP Walk-through.txt" (lines [DATE]-[DATE], [DATE]-[DATE], 270…" at bounding box center [433, 128] width 308 height 114
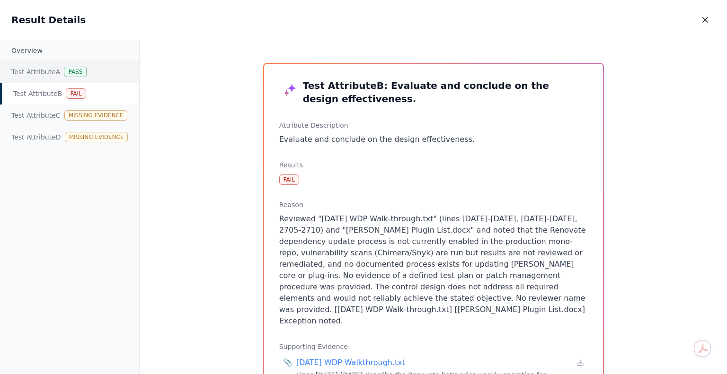
click at [53, 65] on div "Test Attribute A Pass" at bounding box center [69, 72] width 139 height 22
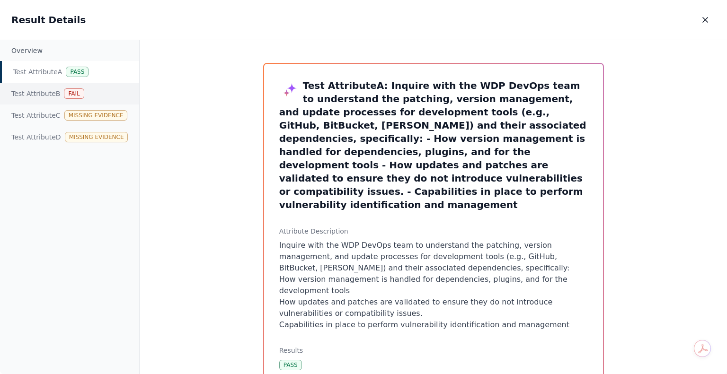
click at [51, 93] on div "Test Attribute B Fail" at bounding box center [69, 94] width 139 height 22
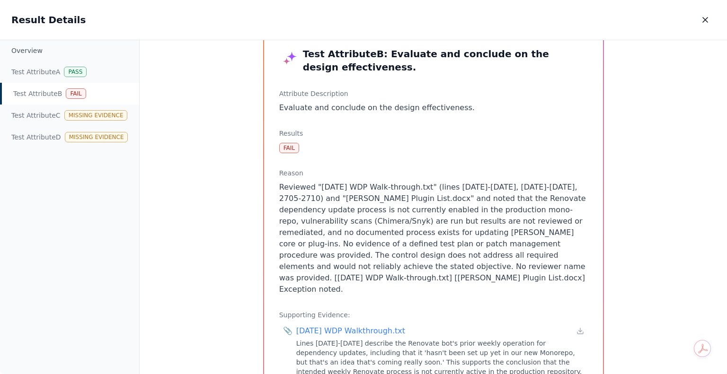
scroll to position [47, 0]
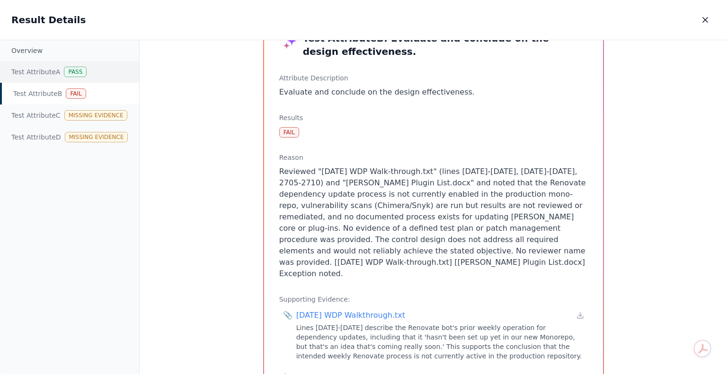
click at [47, 72] on div "Test Attribute A Pass" at bounding box center [69, 72] width 139 height 22
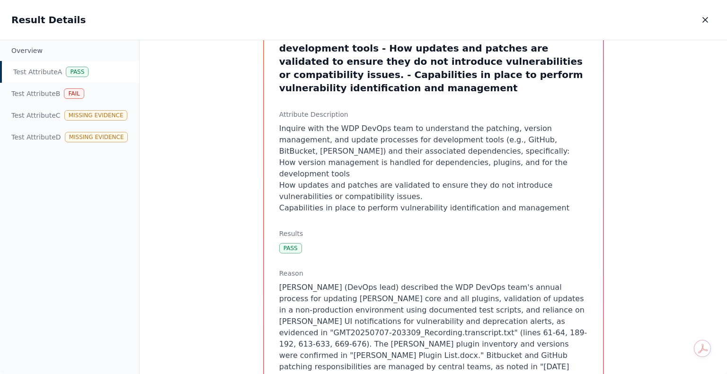
scroll to position [142, 0]
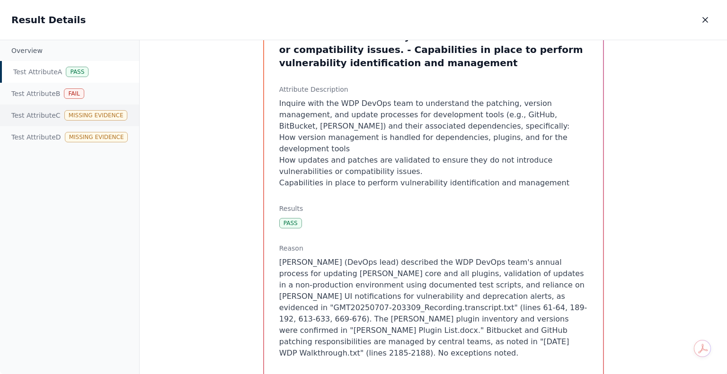
click at [64, 115] on div "Missing Evidence" at bounding box center [95, 115] width 63 height 10
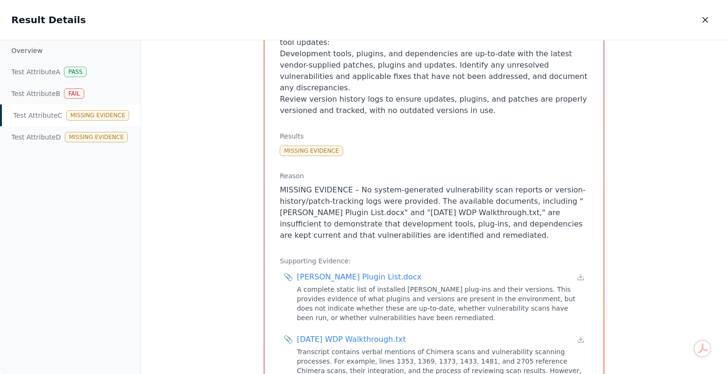
scroll to position [237, 0]
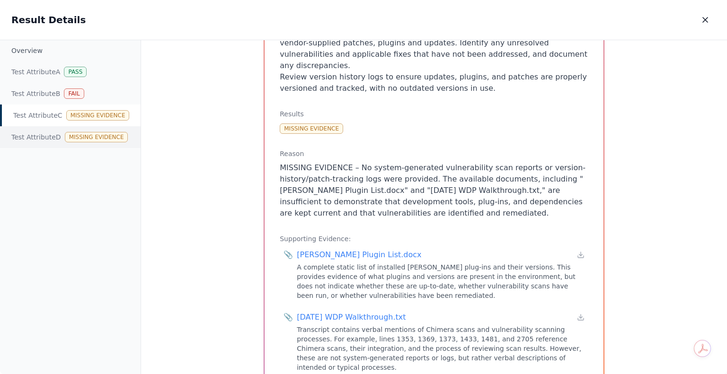
click at [55, 143] on div "Test Attribute D Missing Evidence" at bounding box center [70, 137] width 140 height 22
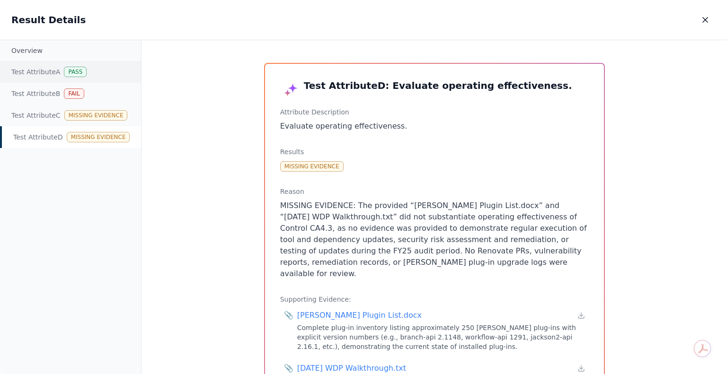
click at [27, 71] on div "Test Attribute A Pass" at bounding box center [70, 72] width 141 height 22
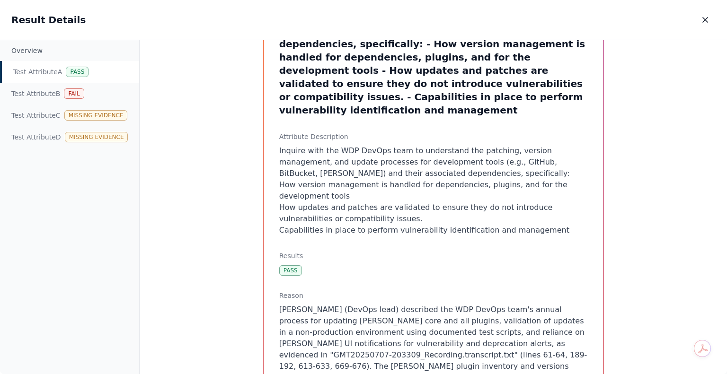
scroll to position [189, 0]
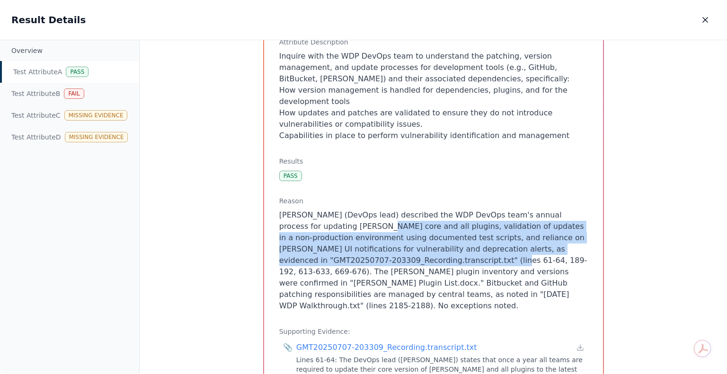
drag, startPoint x: 329, startPoint y: 202, endPoint x: 427, endPoint y: 229, distance: 101.6
click at [427, 229] on p "[PERSON_NAME] (DevOps lead) described the WDP DevOps team's annual process for …" at bounding box center [433, 261] width 308 height 102
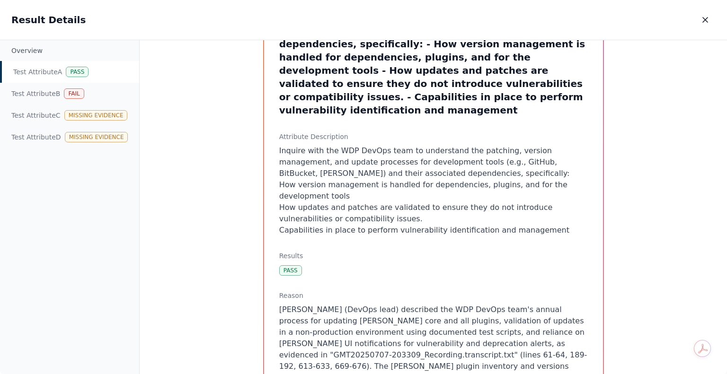
click at [392, 202] on li "How updates and patches are validated to ensure they do not introduce vulnerabi…" at bounding box center [433, 213] width 308 height 23
drag, startPoint x: 53, startPoint y: 95, endPoint x: 100, endPoint y: 101, distance: 46.7
click at [53, 95] on div "Test Attribute B Fail" at bounding box center [69, 94] width 139 height 22
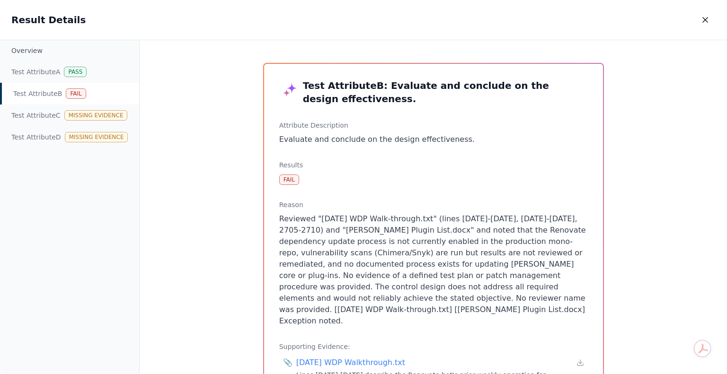
scroll to position [47, 0]
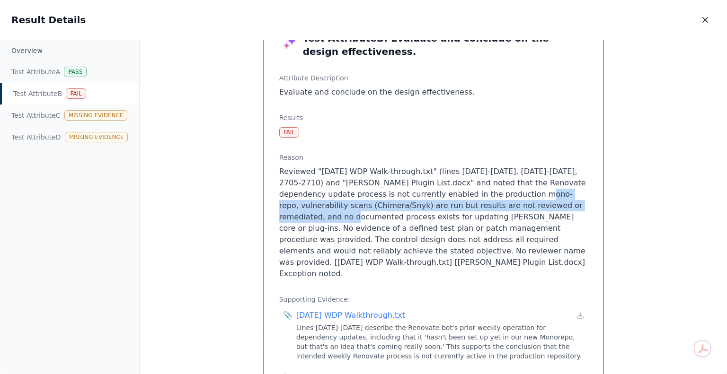
drag, startPoint x: 439, startPoint y: 196, endPoint x: 491, endPoint y: 201, distance: 51.8
click at [491, 201] on p "Reviewed "[DATE] WDP Walk-through.txt" (lines [DATE]-[DATE], [DATE]-[DATE], 270…" at bounding box center [433, 223] width 308 height 114
click at [451, 195] on p "Reviewed "[DATE] WDP Walk-through.txt" (lines [DATE]-[DATE], [DATE]-[DATE], 270…" at bounding box center [433, 223] width 308 height 114
drag, startPoint x: 447, startPoint y: 193, endPoint x: 412, endPoint y: 204, distance: 36.1
click at [412, 204] on p "Reviewed "[DATE] WDP Walk-through.txt" (lines [DATE]-[DATE], [DATE]-[DATE], 270…" at bounding box center [433, 223] width 308 height 114
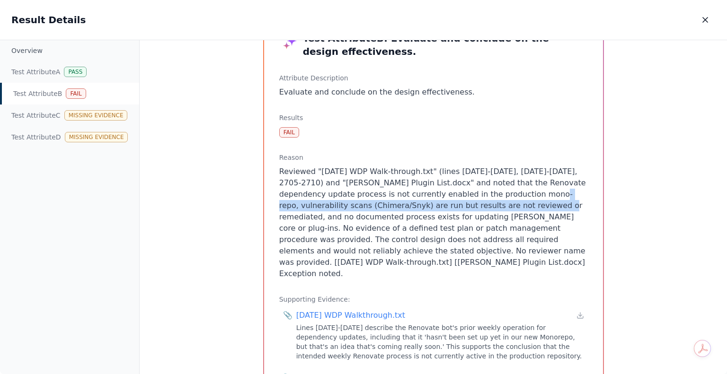
click at [412, 204] on p "Reviewed "[DATE] WDP Walk-through.txt" (lines [DATE]-[DATE], [DATE]-[DATE], 270…" at bounding box center [433, 223] width 308 height 114
drag, startPoint x: 412, startPoint y: 204, endPoint x: 444, endPoint y: 198, distance: 32.3
click at [444, 198] on p "Reviewed "[DATE] WDP Walk-through.txt" (lines [DATE]-[DATE], [DATE]-[DATE], 270…" at bounding box center [433, 223] width 308 height 114
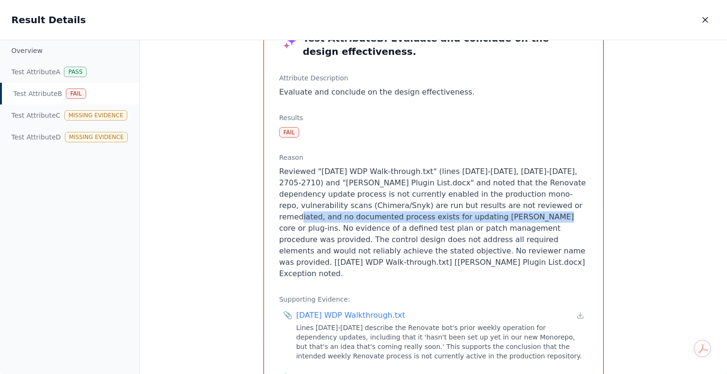
drag, startPoint x: 435, startPoint y: 206, endPoint x: 350, endPoint y: 217, distance: 85.4
click at [350, 217] on p "Reviewed "[DATE] WDP Walk-through.txt" (lines [DATE]-[DATE], [DATE]-[DATE], 270…" at bounding box center [433, 223] width 308 height 114
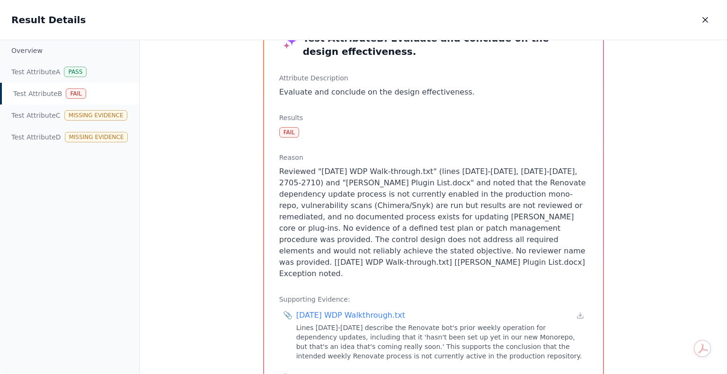
drag, startPoint x: 383, startPoint y: 245, endPoint x: 399, endPoint y: 232, distance: 20.5
click at [384, 244] on p "Reviewed "[DATE] WDP Walk-through.txt" (lines [DATE]-[DATE], [DATE]-[DATE], 270…" at bounding box center [433, 223] width 308 height 114
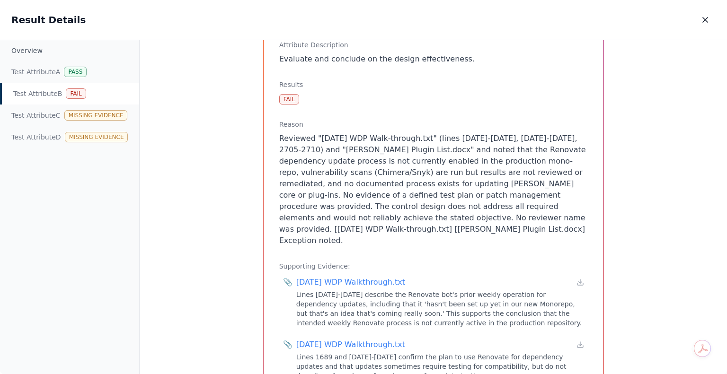
scroll to position [95, 0]
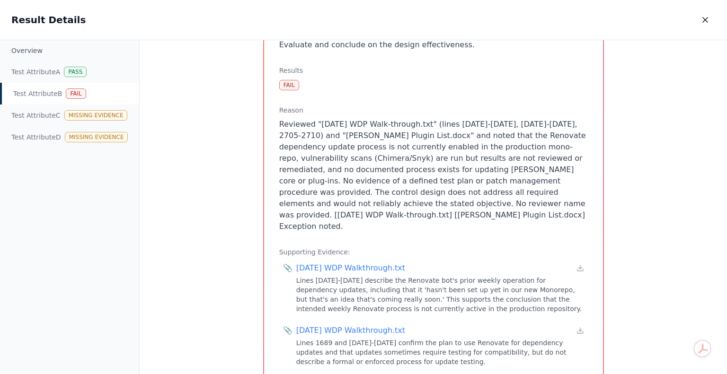
click at [429, 133] on p "Reviewed "[DATE] WDP Walk-through.txt" (lines [DATE]-[DATE], [DATE]-[DATE], 270…" at bounding box center [433, 176] width 308 height 114
drag, startPoint x: 429, startPoint y: 133, endPoint x: 456, endPoint y: 140, distance: 28.1
click at [456, 140] on p "Reviewed "[DATE] WDP Walk-through.txt" (lines [DATE]-[DATE], [DATE]-[DATE], 270…" at bounding box center [433, 176] width 308 height 114
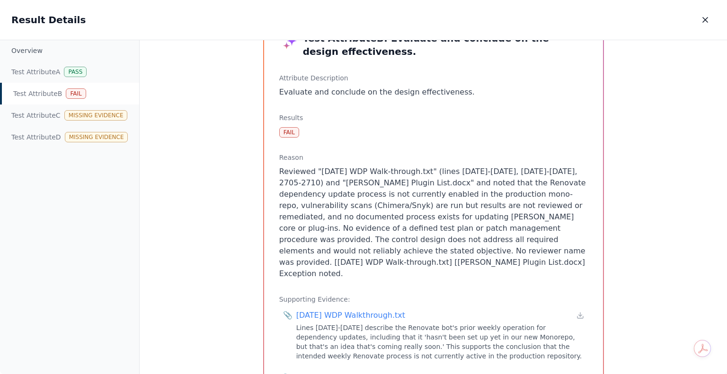
click at [437, 190] on p "Reviewed "[DATE] WDP Walk-through.txt" (lines [DATE]-[DATE], [DATE]-[DATE], 270…" at bounding box center [433, 223] width 308 height 114
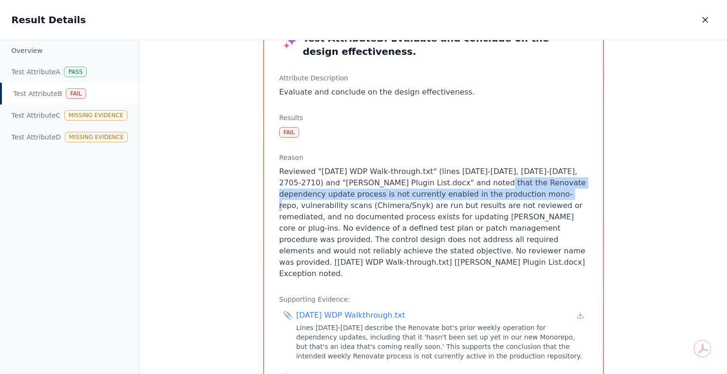
drag, startPoint x: 426, startPoint y: 184, endPoint x: 456, endPoint y: 191, distance: 30.4
click at [456, 191] on p "Reviewed "[DATE] WDP Walk-through.txt" (lines [DATE]-[DATE], [DATE]-[DATE], 270…" at bounding box center [433, 223] width 308 height 114
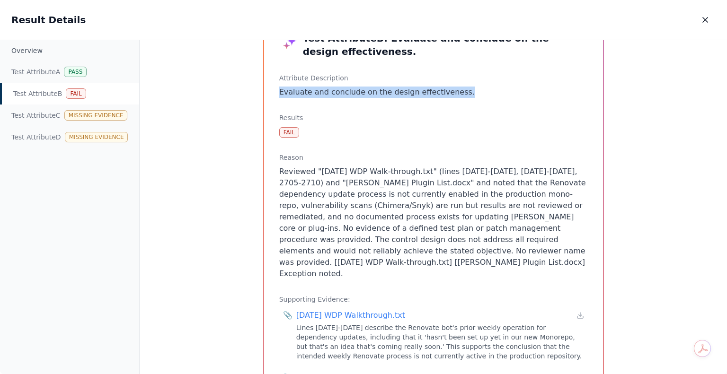
drag, startPoint x: 272, startPoint y: 92, endPoint x: 461, endPoint y: 90, distance: 188.8
click at [461, 90] on p "Evaluate and conclude on the design effectiveness." at bounding box center [433, 92] width 308 height 11
click at [456, 204] on p "Reviewed "[DATE] WDP Walk-through.txt" (lines [DATE]-[DATE], [DATE]-[DATE], 270…" at bounding box center [433, 223] width 308 height 114
drag, startPoint x: 409, startPoint y: 90, endPoint x: 261, endPoint y: 91, distance: 148.5
click at [252, 91] on div "Test Attribute B : Evaluate and conclude on the design effectiveness. Attribute…" at bounding box center [433, 342] width 363 height 676
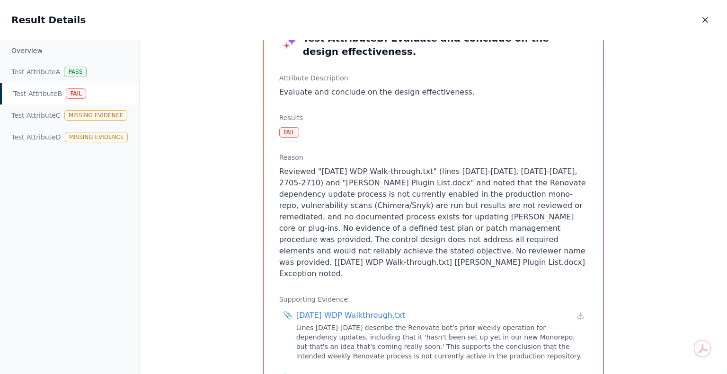
drag, startPoint x: 435, startPoint y: 188, endPoint x: 461, endPoint y: 190, distance: 26.6
click at [435, 188] on p "Reviewed "[DATE] WDP Walk-through.txt" (lines [DATE]-[DATE], [DATE]-[DATE], 270…" at bounding box center [433, 223] width 308 height 114
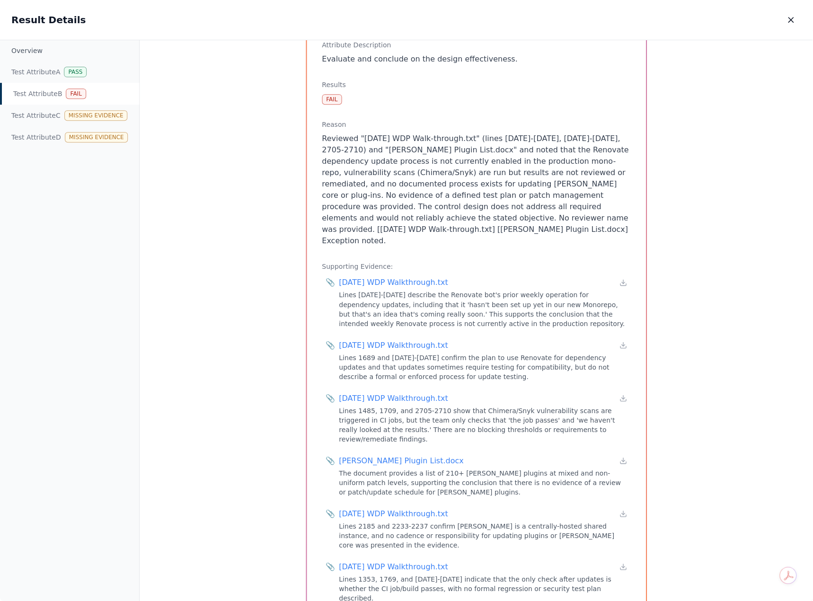
scroll to position [80, 0]
